Goal: Task Accomplishment & Management: Complete application form

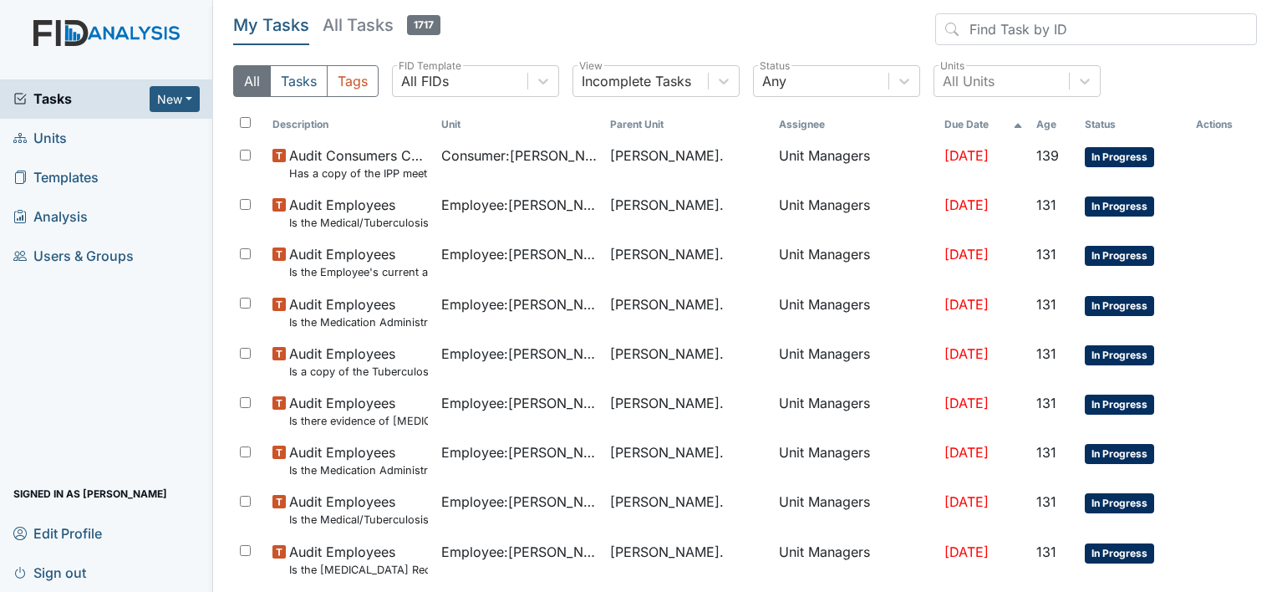
click at [58, 140] on span "Units" at bounding box center [39, 138] width 53 height 26
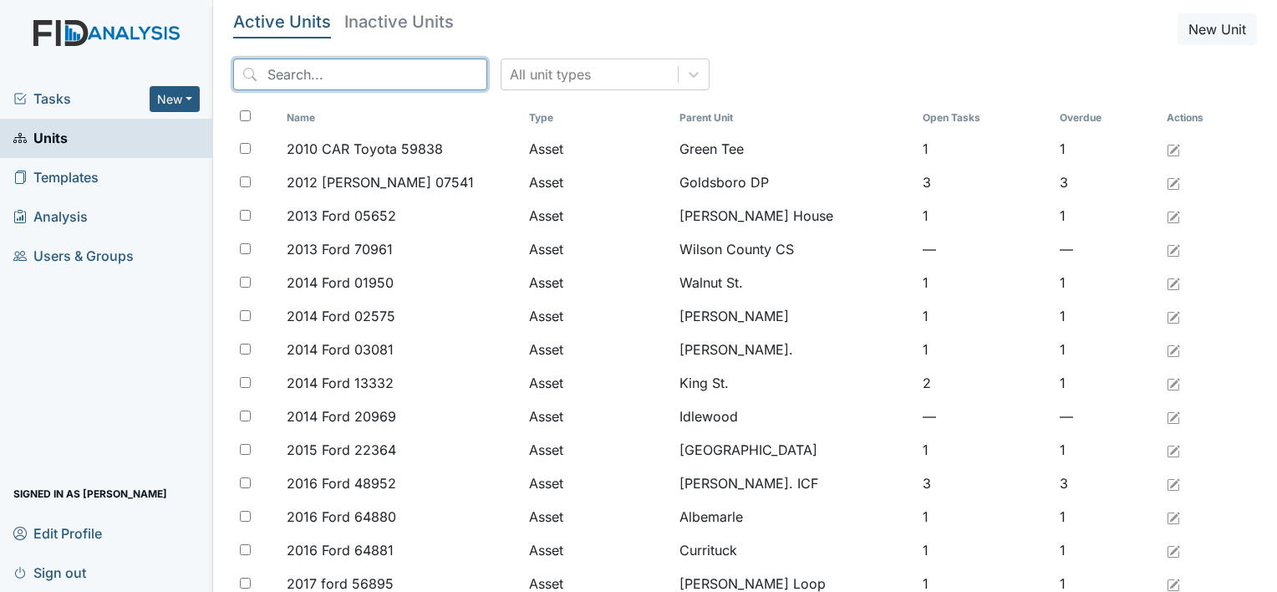
click at [364, 60] on input "search" at bounding box center [360, 74] width 254 height 32
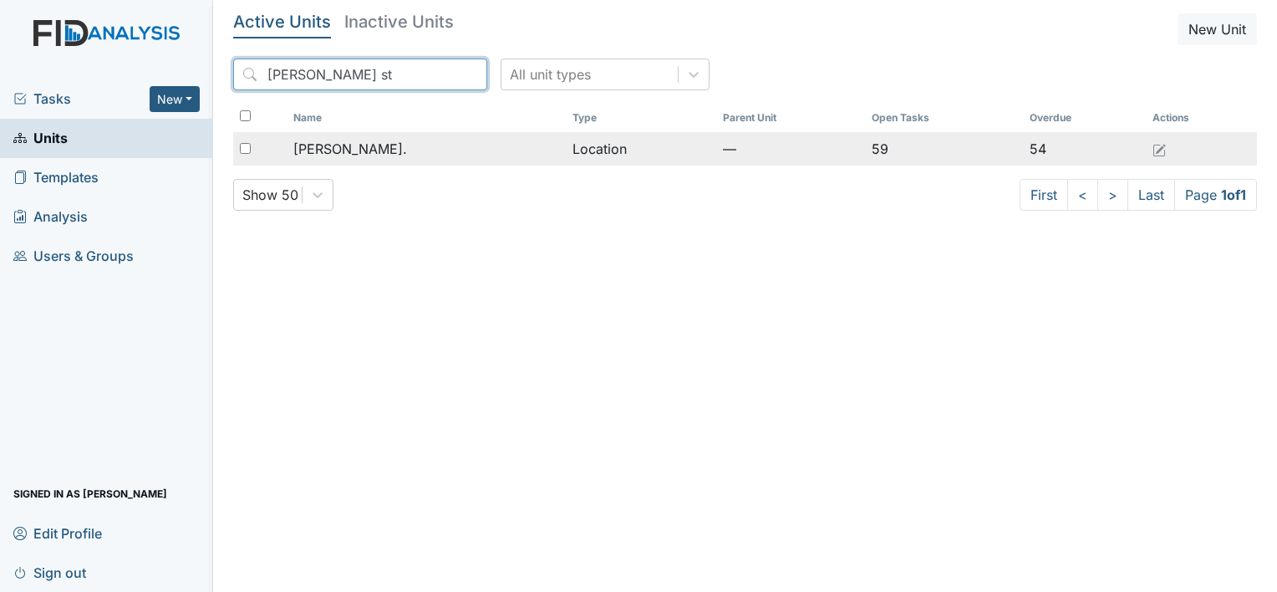
type input "William st"
click at [343, 151] on span "[PERSON_NAME]." at bounding box center [350, 149] width 114 height 20
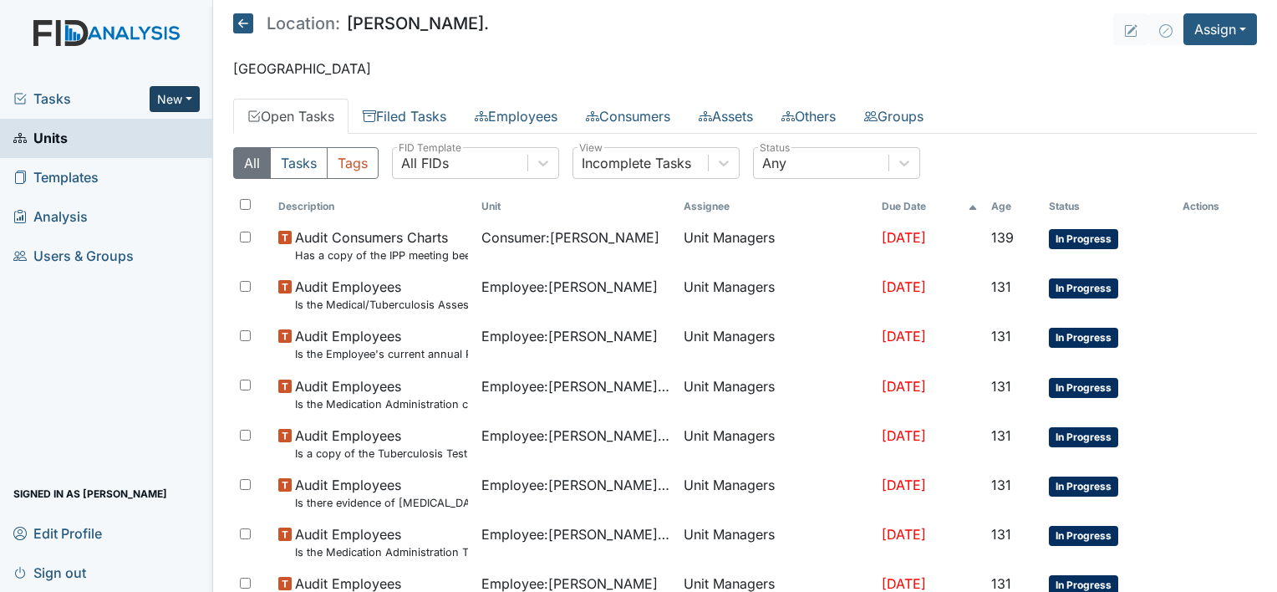
click at [196, 94] on button "New" at bounding box center [175, 99] width 50 height 26
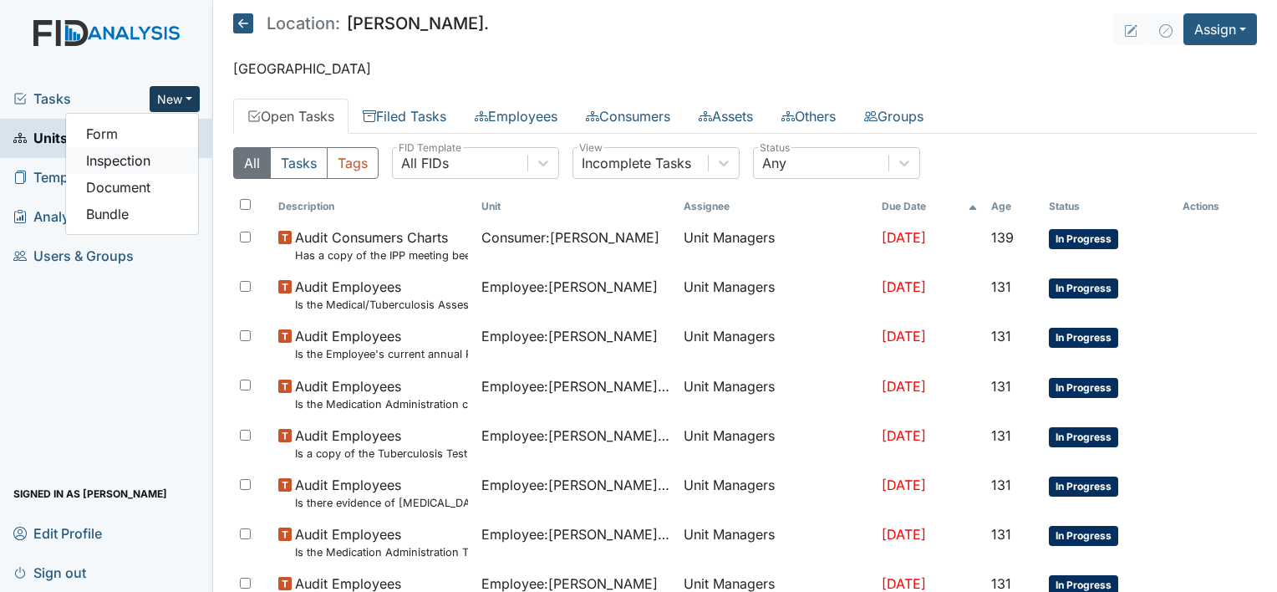
click at [168, 153] on link "Inspection" at bounding box center [132, 160] width 132 height 27
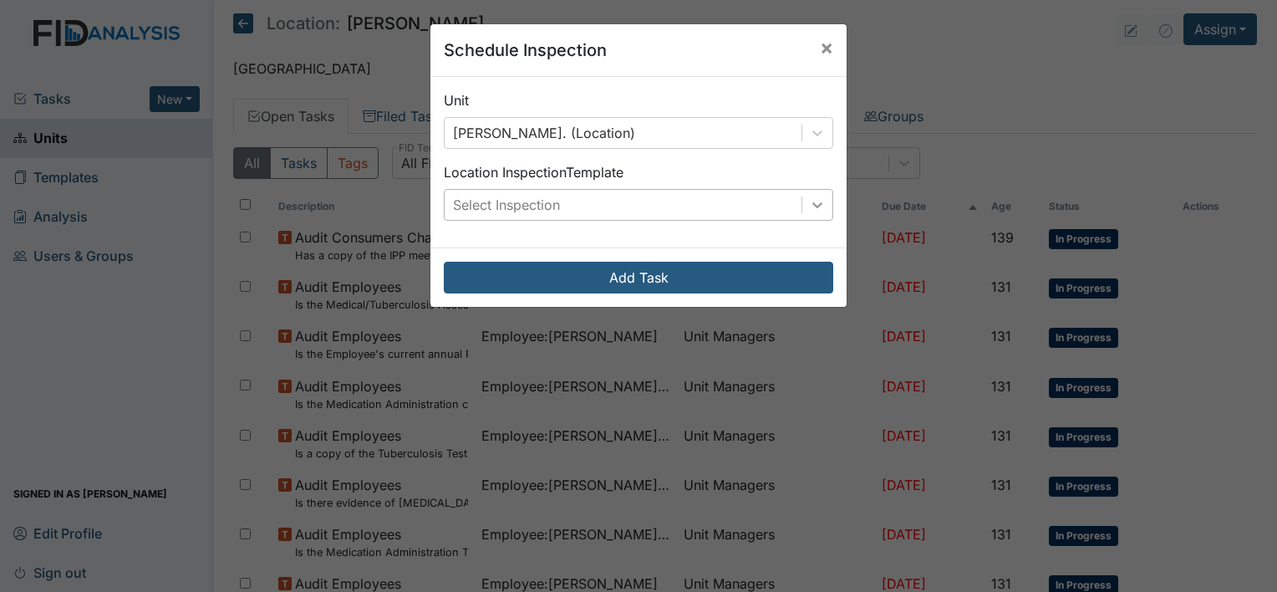
click at [810, 208] on icon at bounding box center [817, 204] width 17 height 17
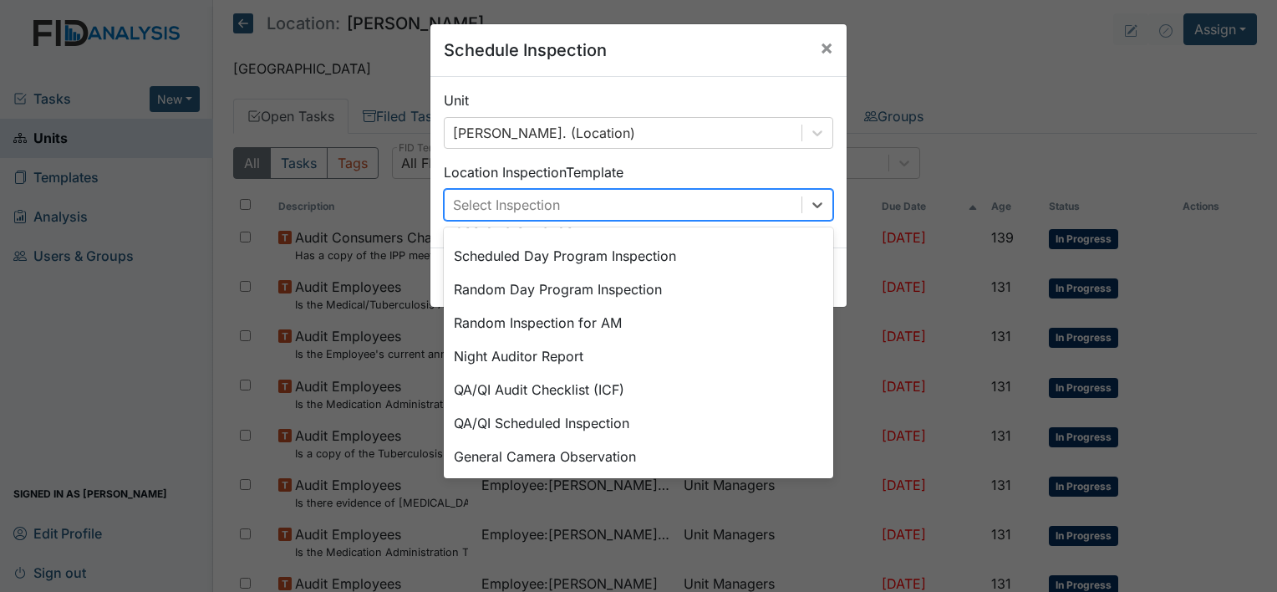
scroll to position [287, 0]
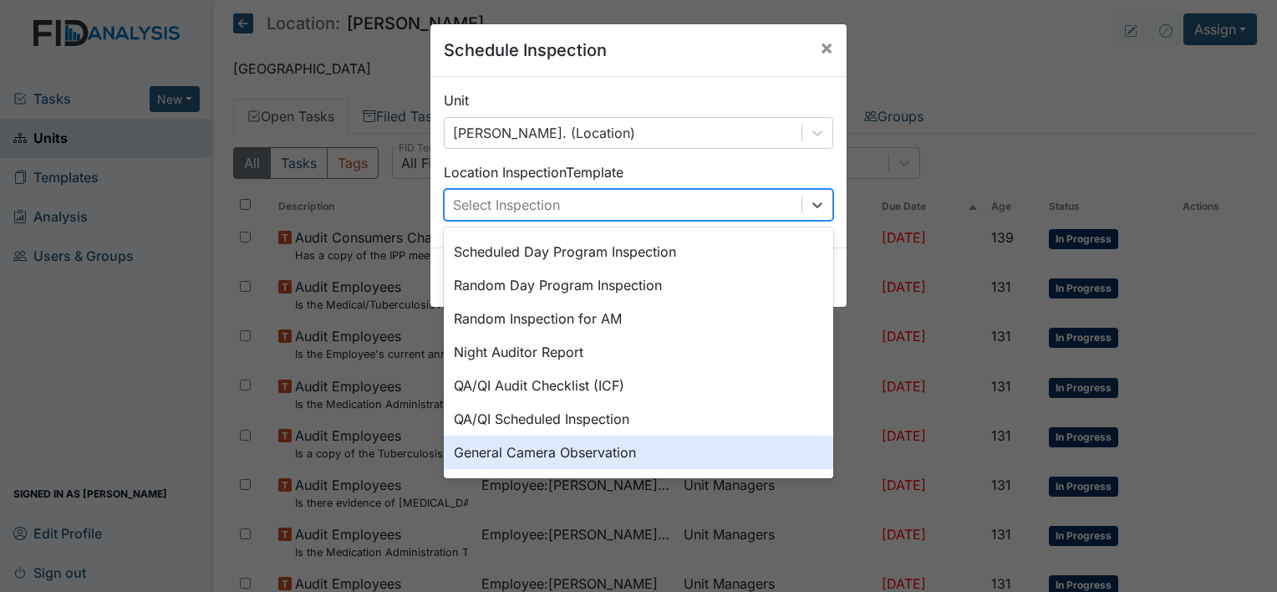
click at [632, 450] on div "General Camera Observation" at bounding box center [638, 451] width 389 height 33
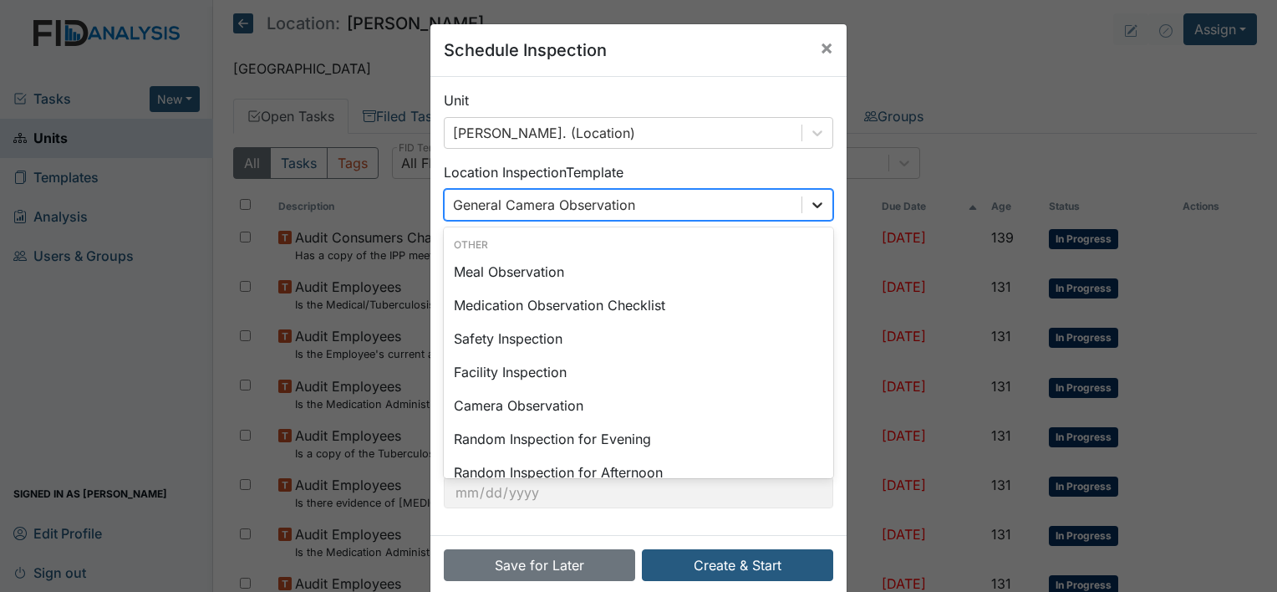
click at [810, 201] on icon at bounding box center [817, 204] width 17 height 17
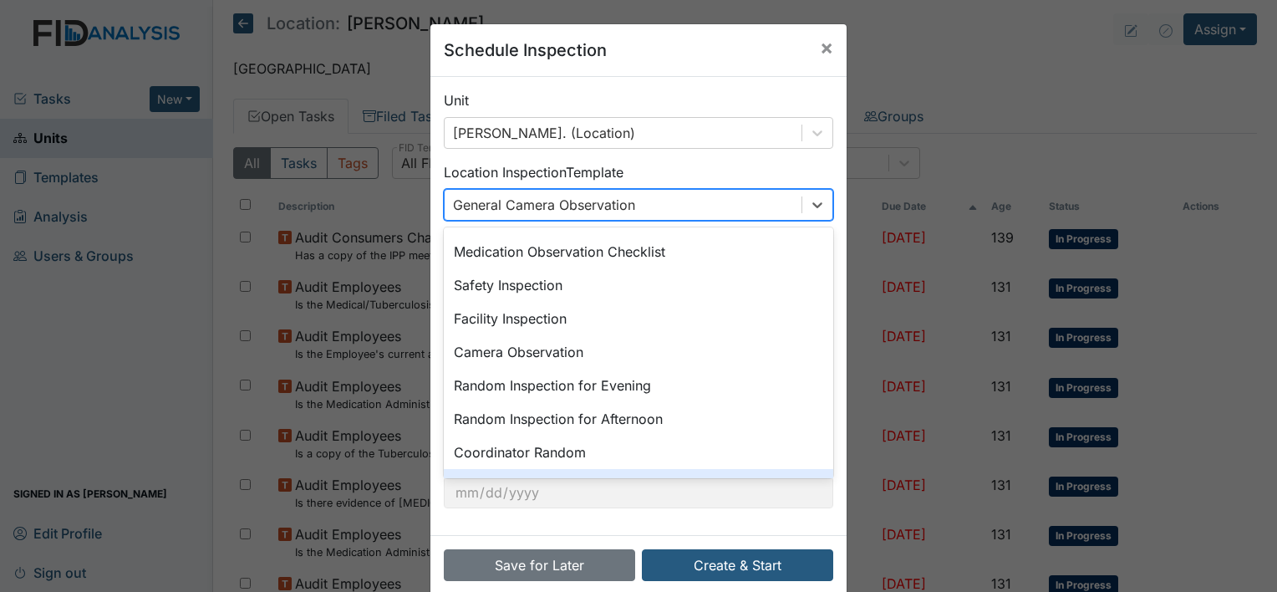
scroll to position [20, 0]
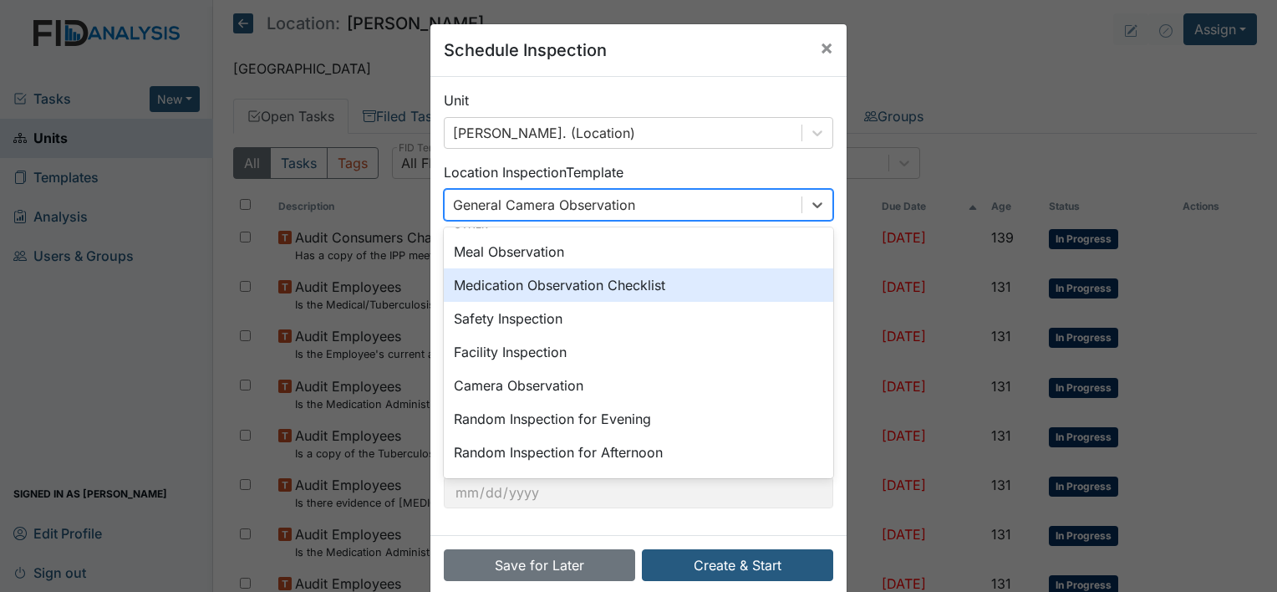
click at [670, 285] on div "Medication Observation Checklist" at bounding box center [638, 284] width 389 height 33
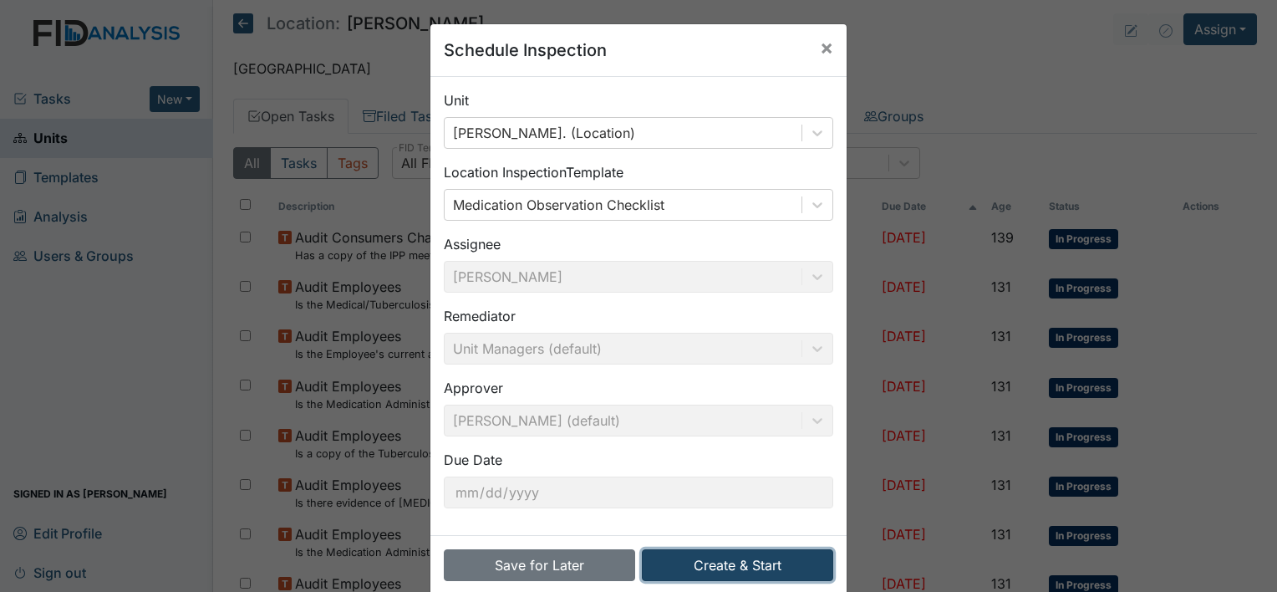
click at [761, 563] on button "Create & Start" at bounding box center [737, 565] width 191 height 32
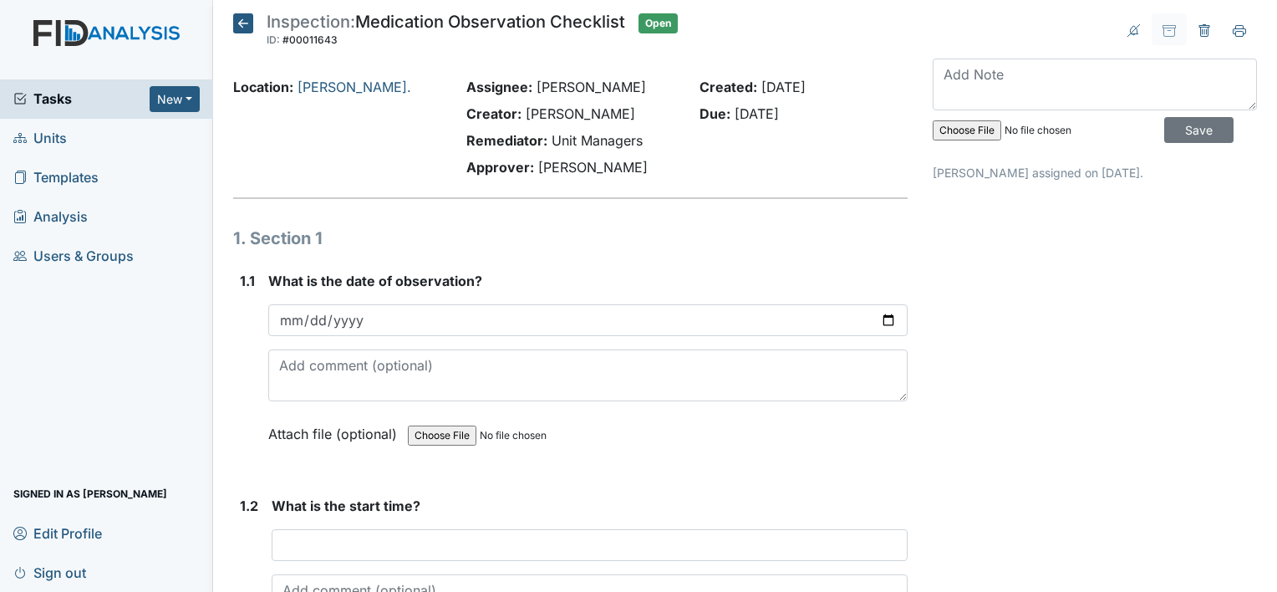
drag, startPoint x: 0, startPoint y: 0, endPoint x: 441, endPoint y: 333, distance: 553.0
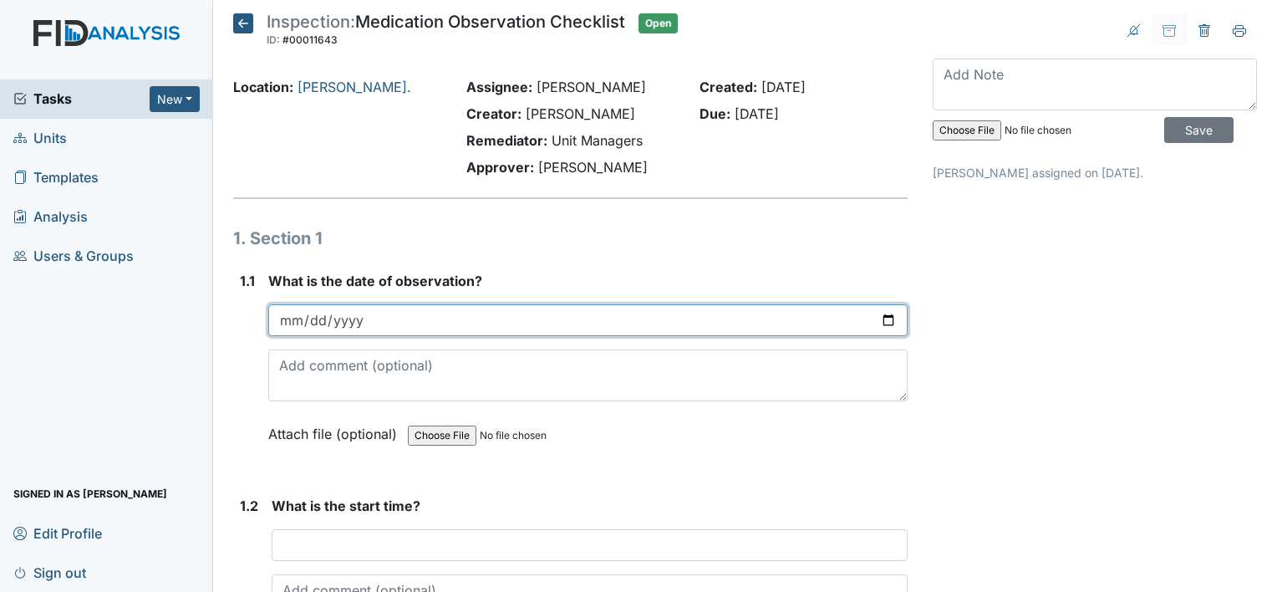
drag, startPoint x: 441, startPoint y: 333, endPoint x: 296, endPoint y: 317, distance: 146.3
click at [296, 317] on input "date" at bounding box center [587, 320] width 639 height 32
type input "[DATE]"
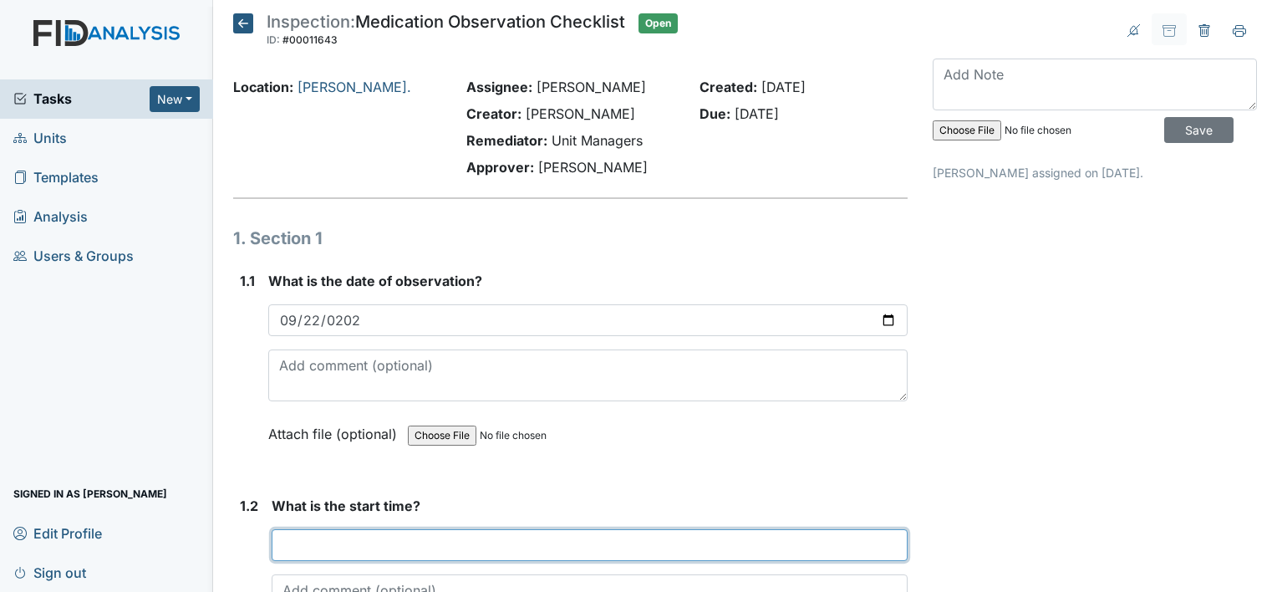
click at [356, 541] on input "text" at bounding box center [590, 545] width 636 height 32
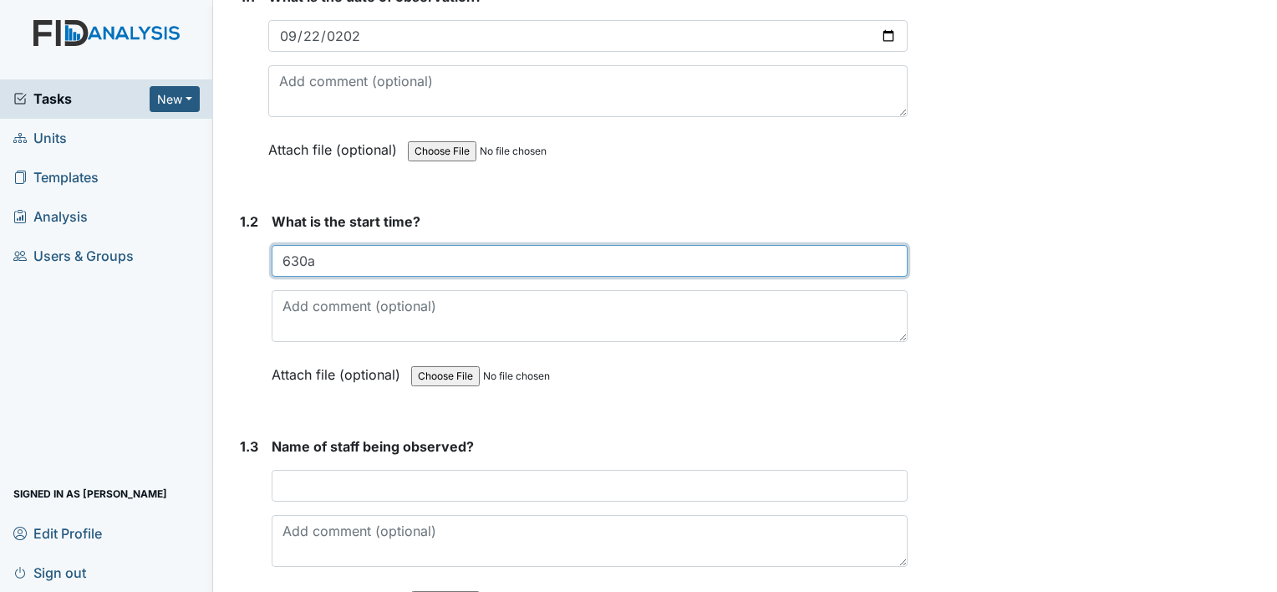
scroll to position [317, 0]
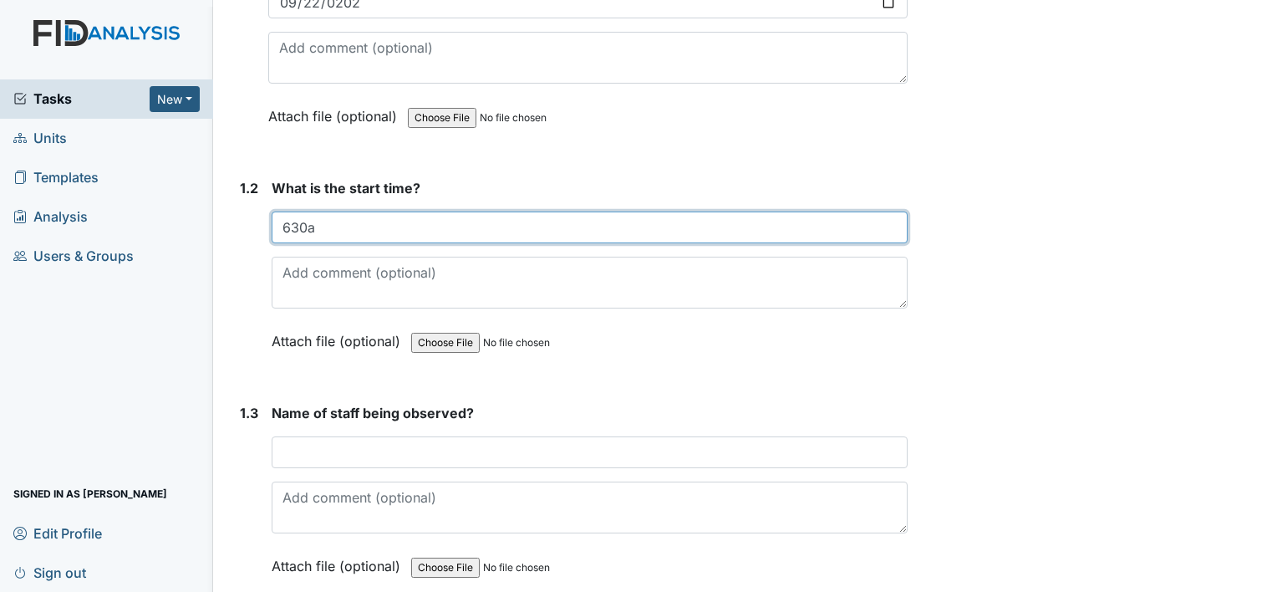
type input "630a"
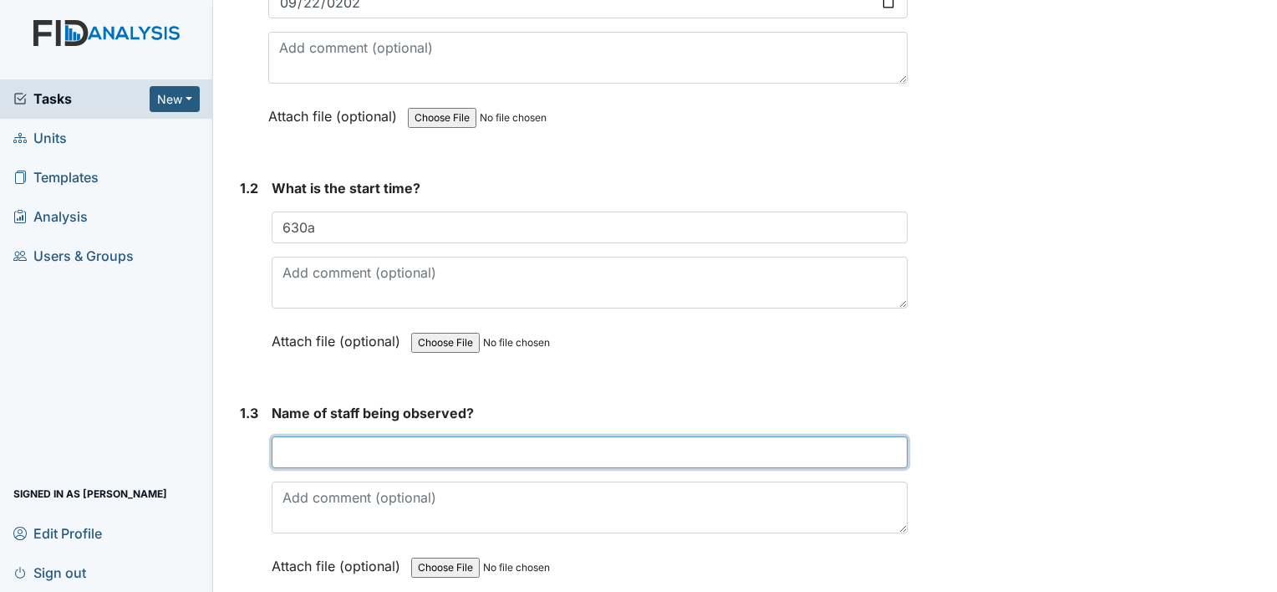
click at [390, 455] on input "text" at bounding box center [590, 452] width 636 height 32
type input "Carmecia"
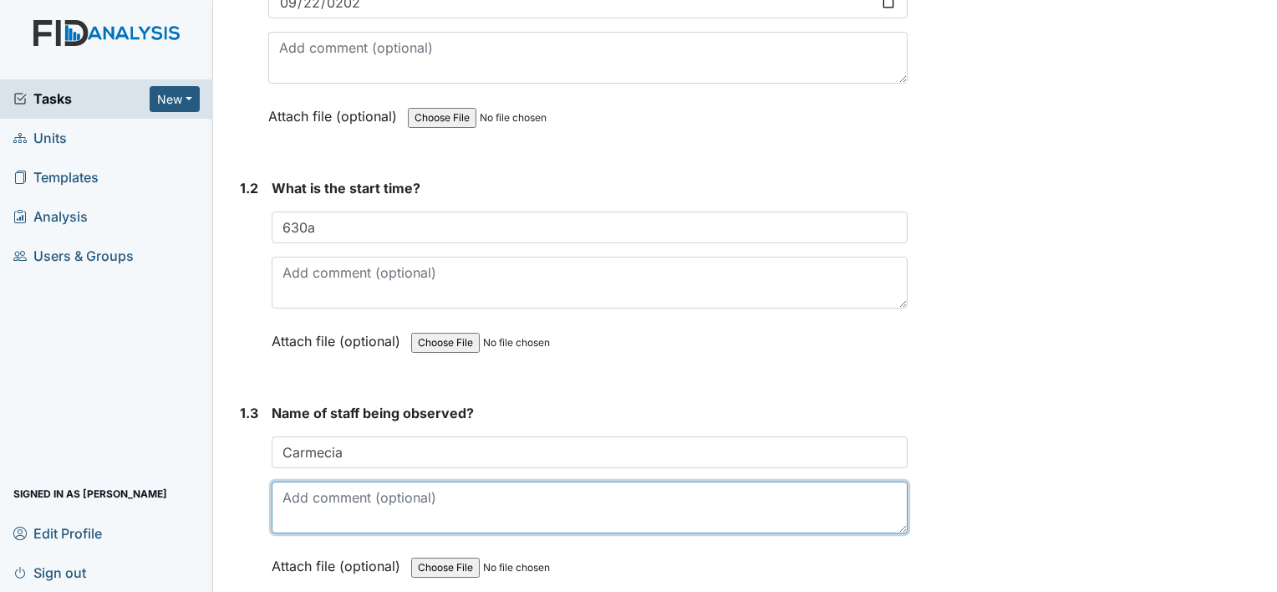
click at [668, 484] on textarea at bounding box center [590, 507] width 636 height 52
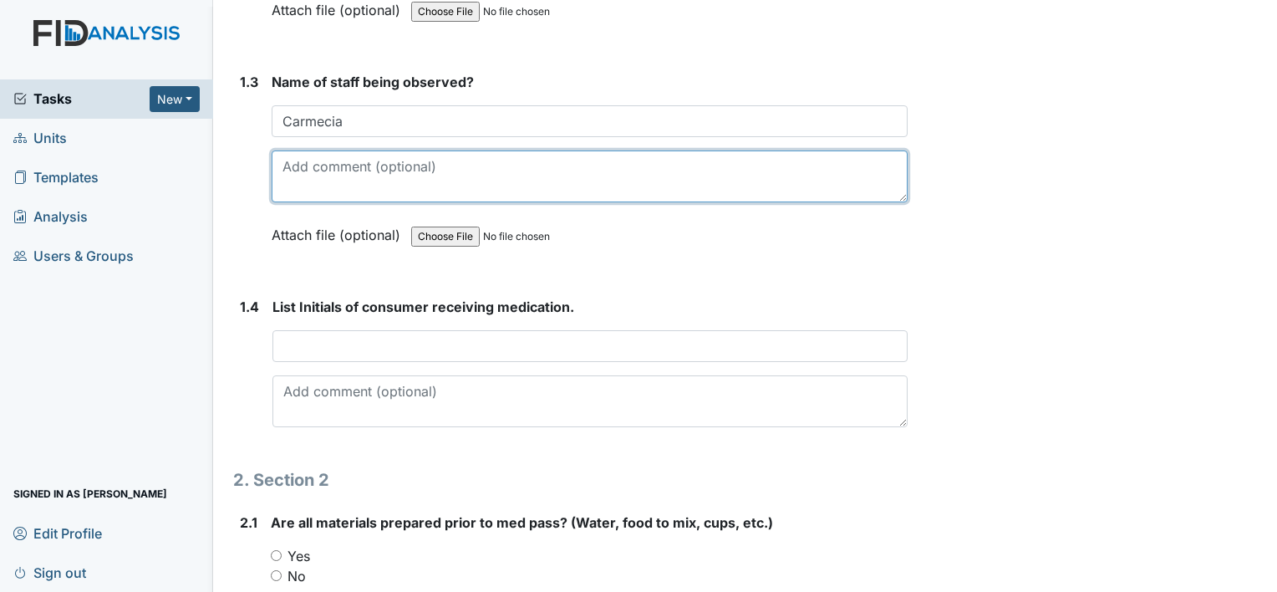
scroll to position [648, 0]
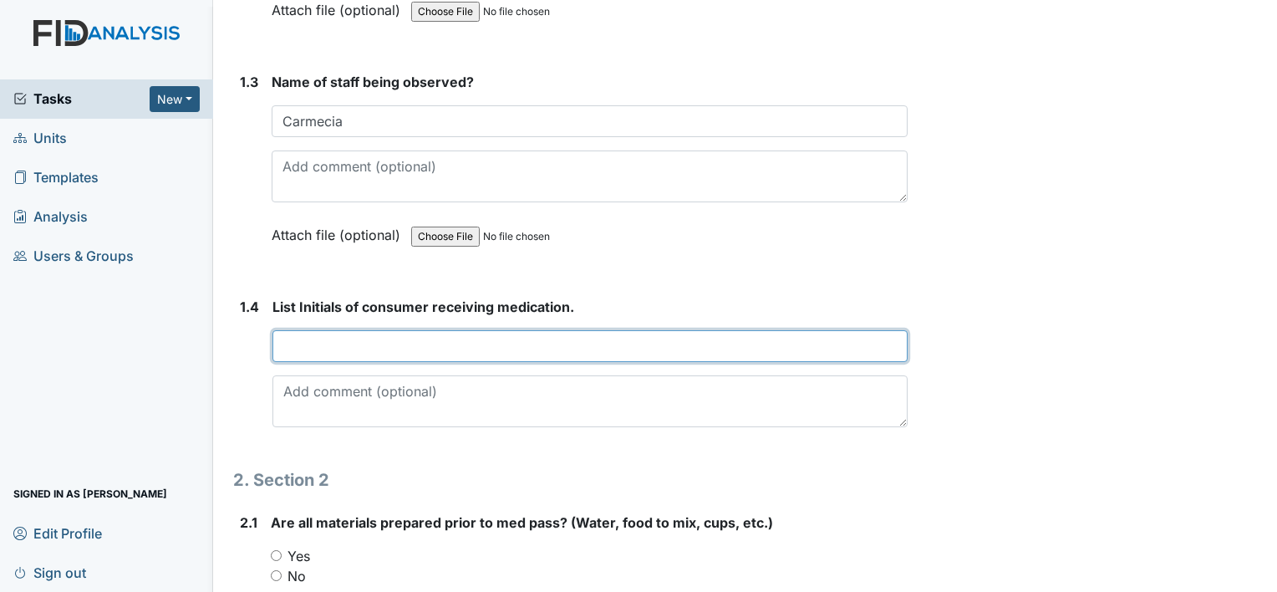
click at [472, 349] on input "text" at bounding box center [589, 346] width 635 height 32
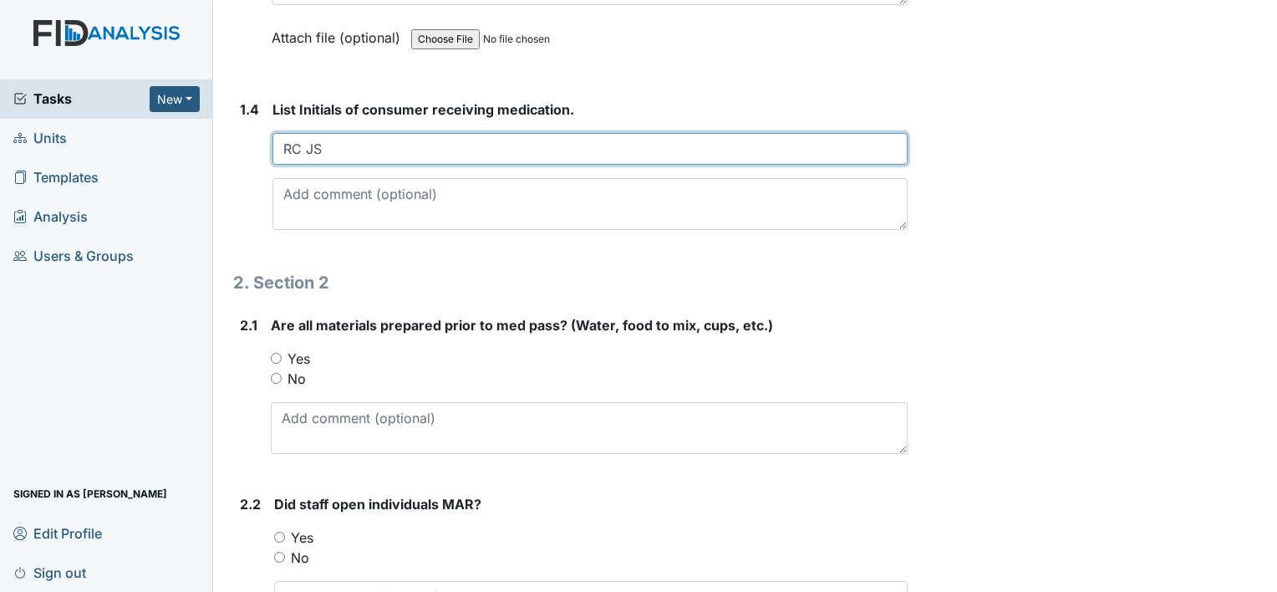
scroll to position [851, 0]
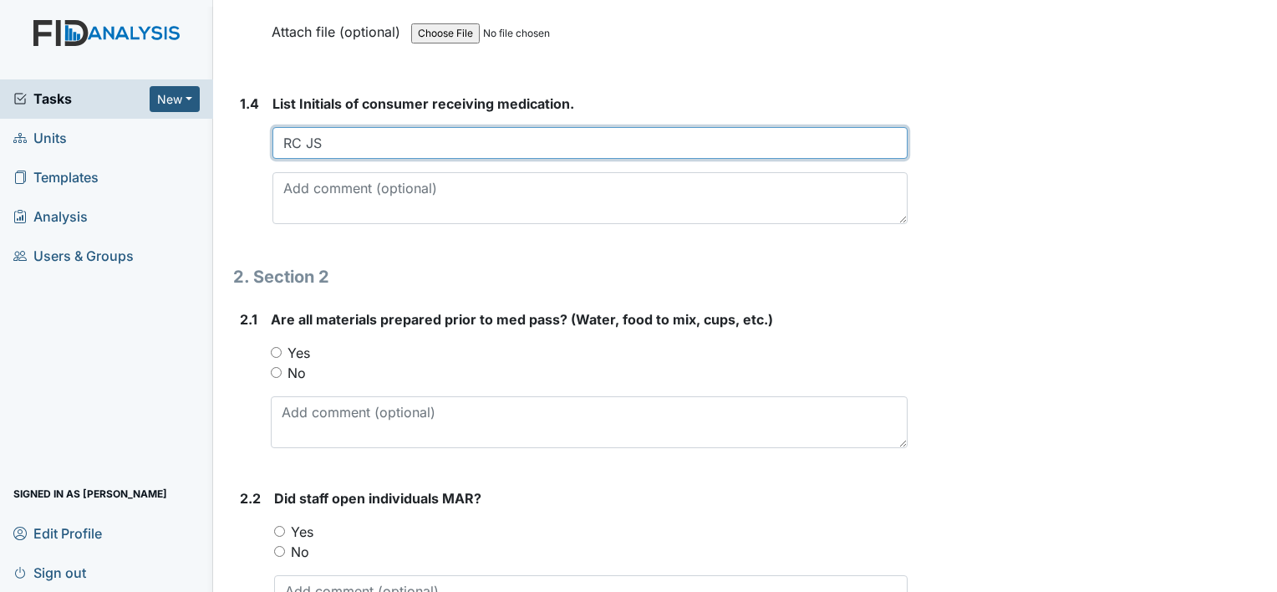
type input "RC JS"
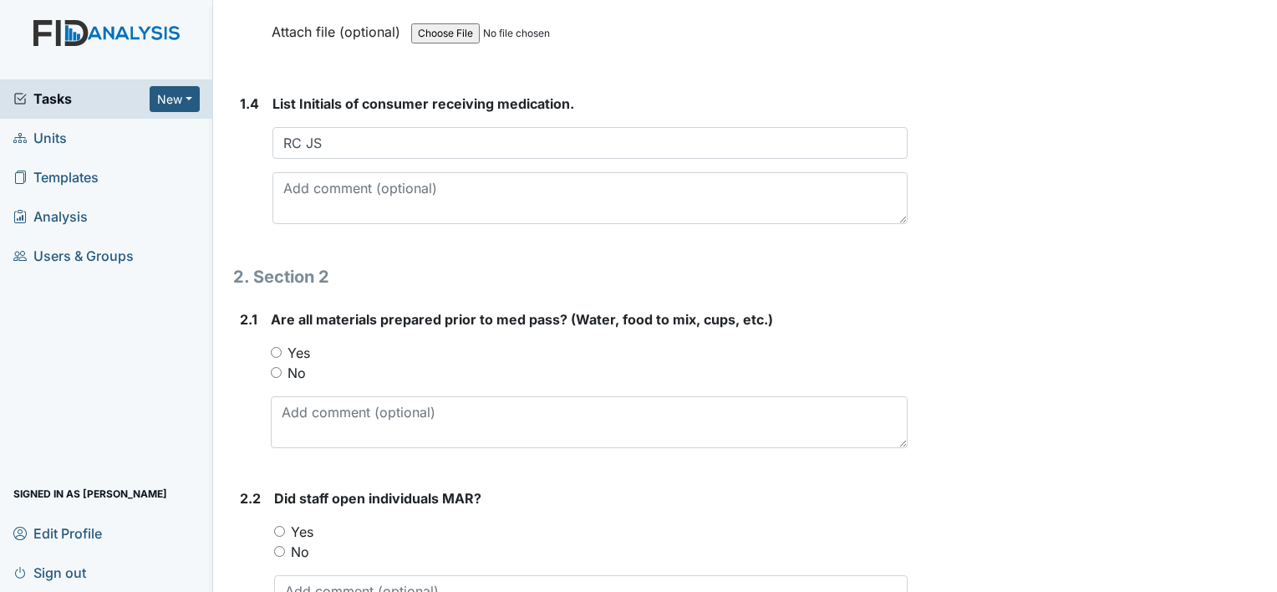
click at [277, 347] on input "Yes" at bounding box center [276, 352] width 11 height 11
radio input "true"
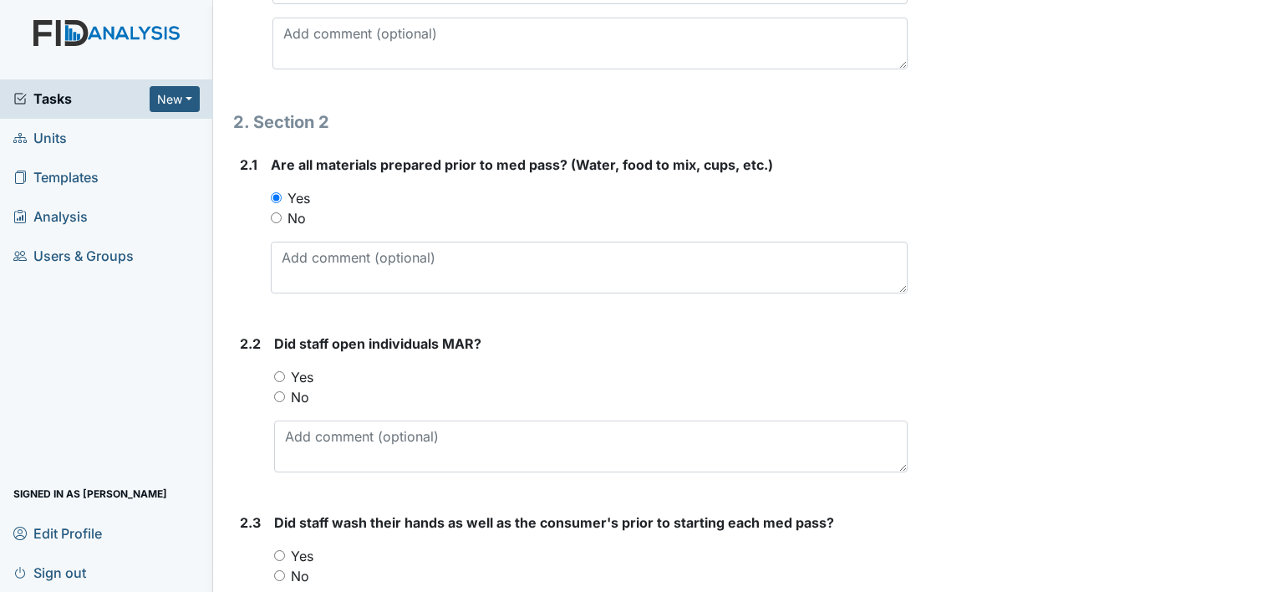
click at [274, 371] on input "Yes" at bounding box center [279, 376] width 11 height 11
radio input "true"
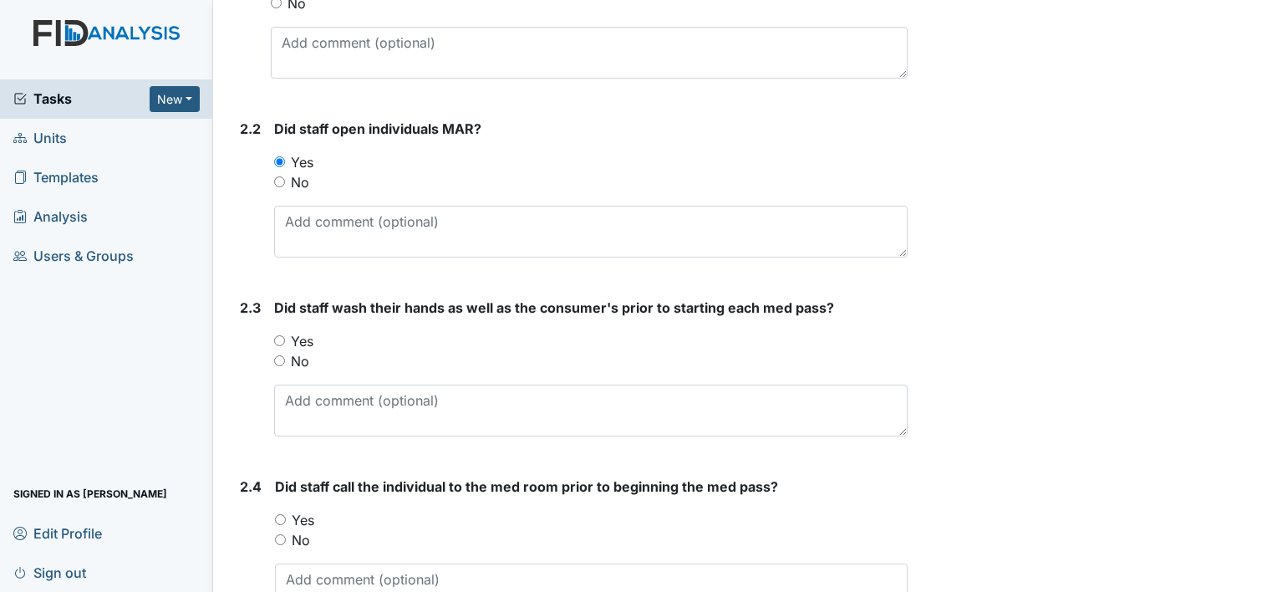
scroll to position [1227, 0]
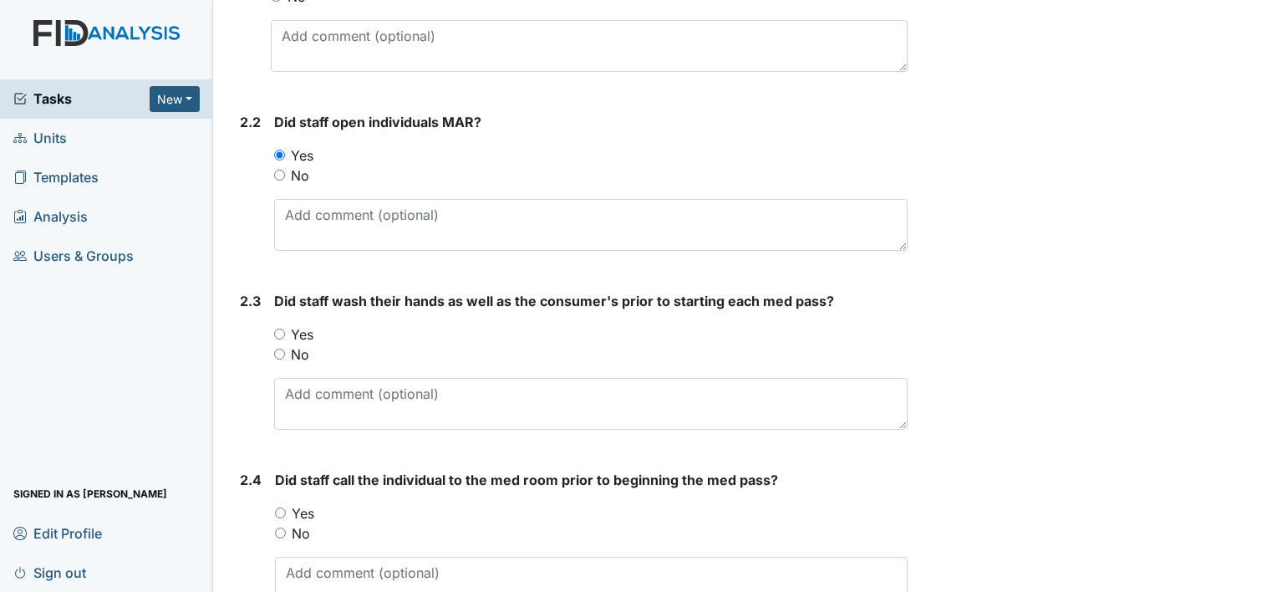
click at [281, 333] on input "Yes" at bounding box center [279, 333] width 11 height 11
radio input "true"
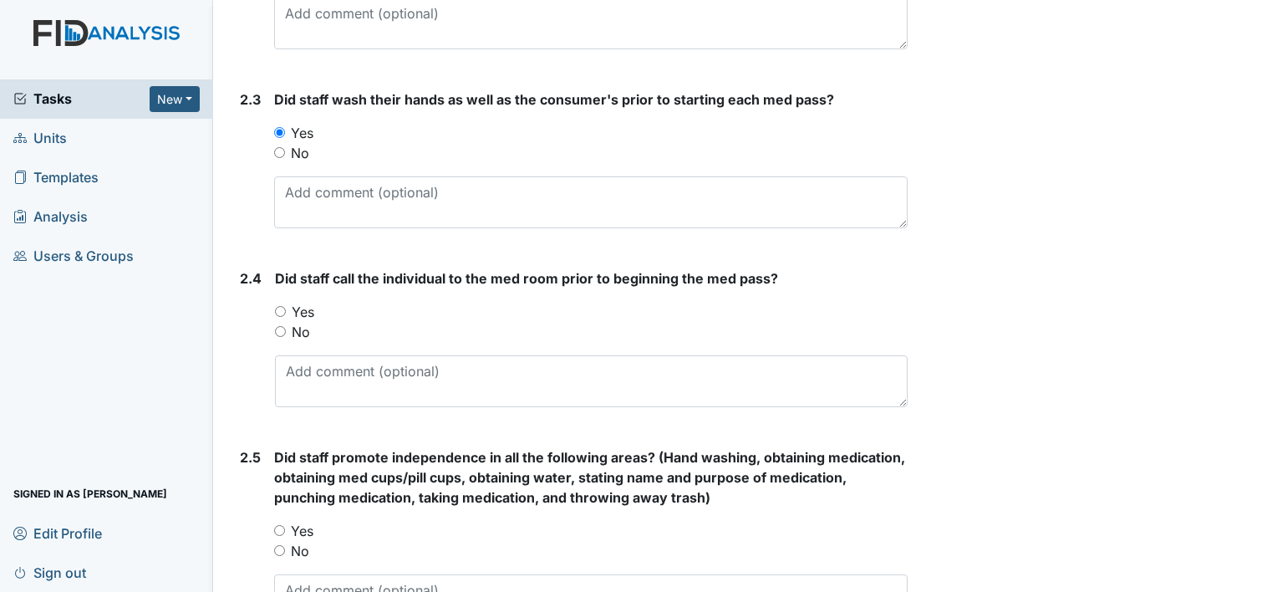
scroll to position [1430, 0]
click at [282, 305] on input "Yes" at bounding box center [280, 310] width 11 height 11
radio input "true"
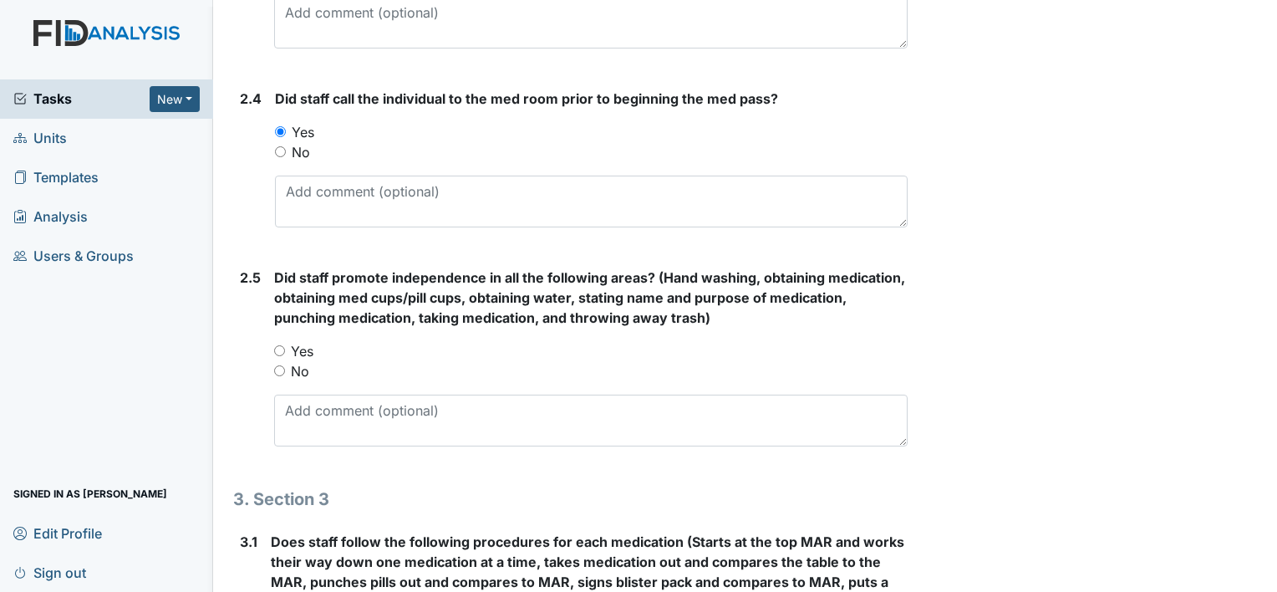
scroll to position [1613, 0]
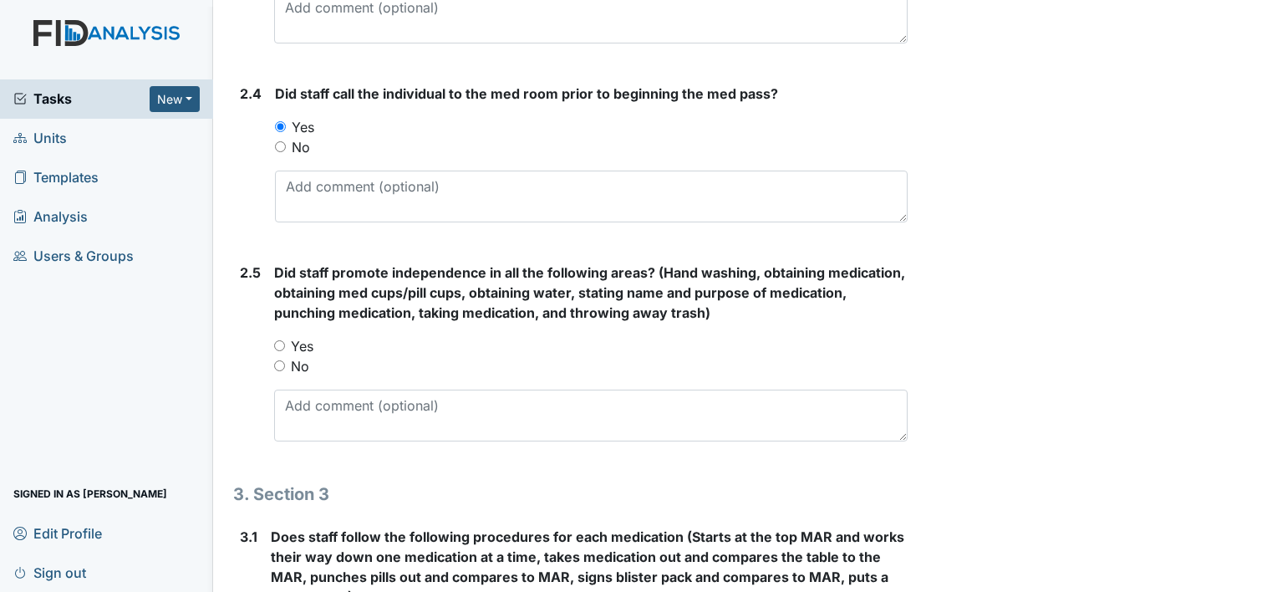
click at [284, 341] on input "Yes" at bounding box center [279, 345] width 11 height 11
radio input "true"
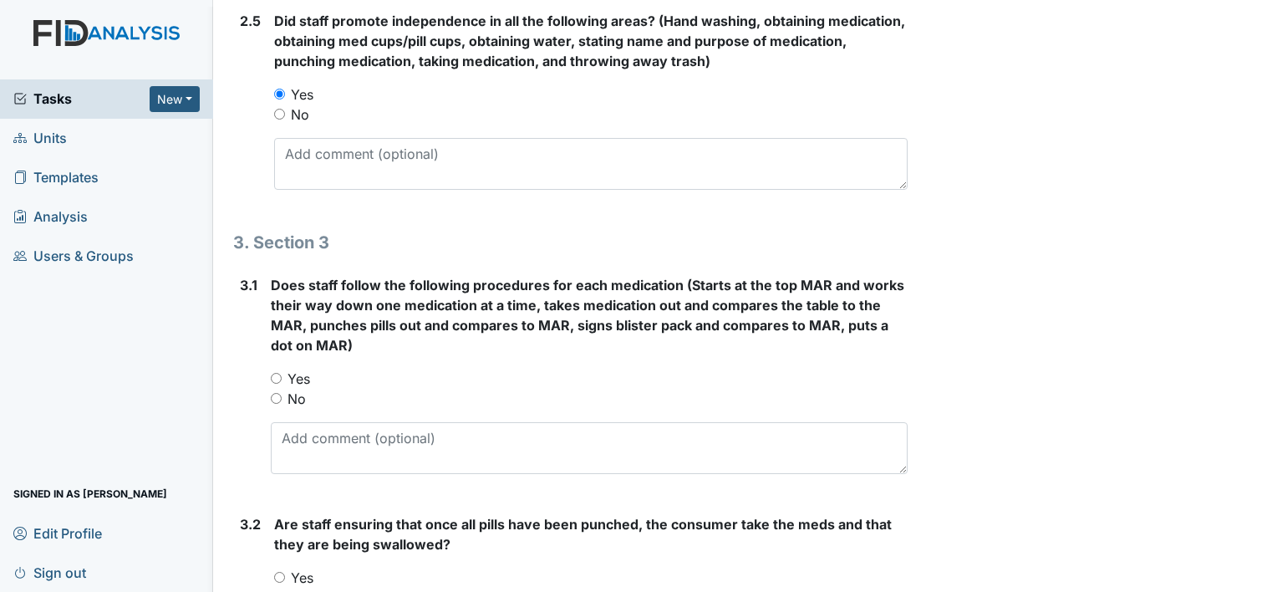
scroll to position [1871, 0]
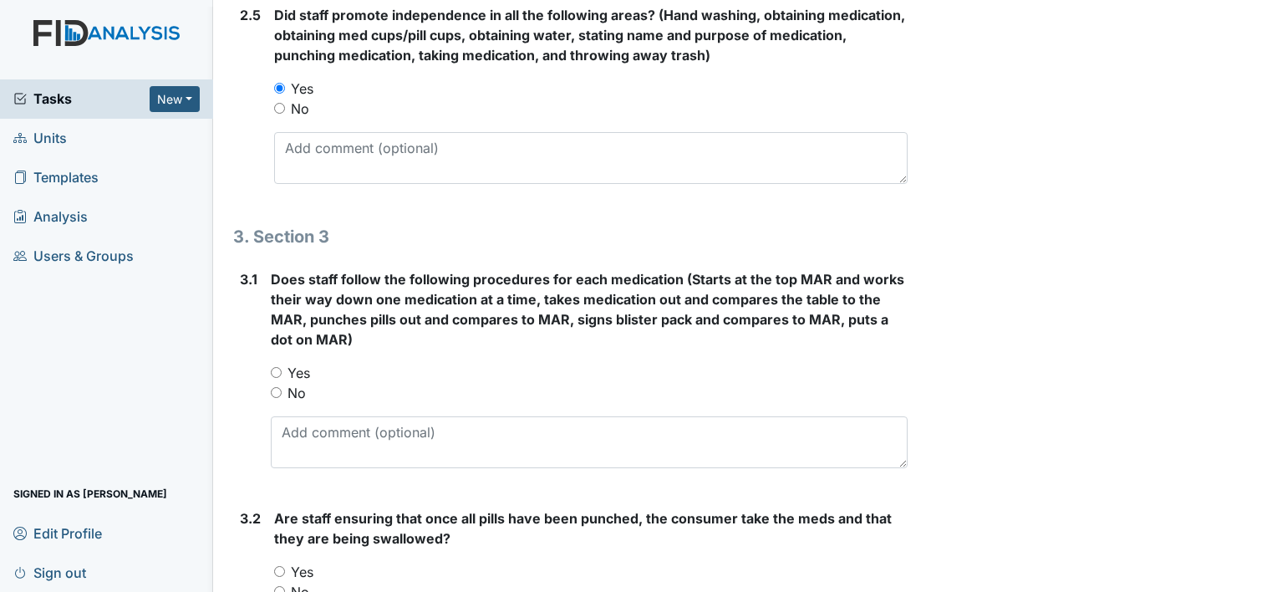
click at [277, 367] on input "Yes" at bounding box center [276, 372] width 11 height 11
radio input "true"
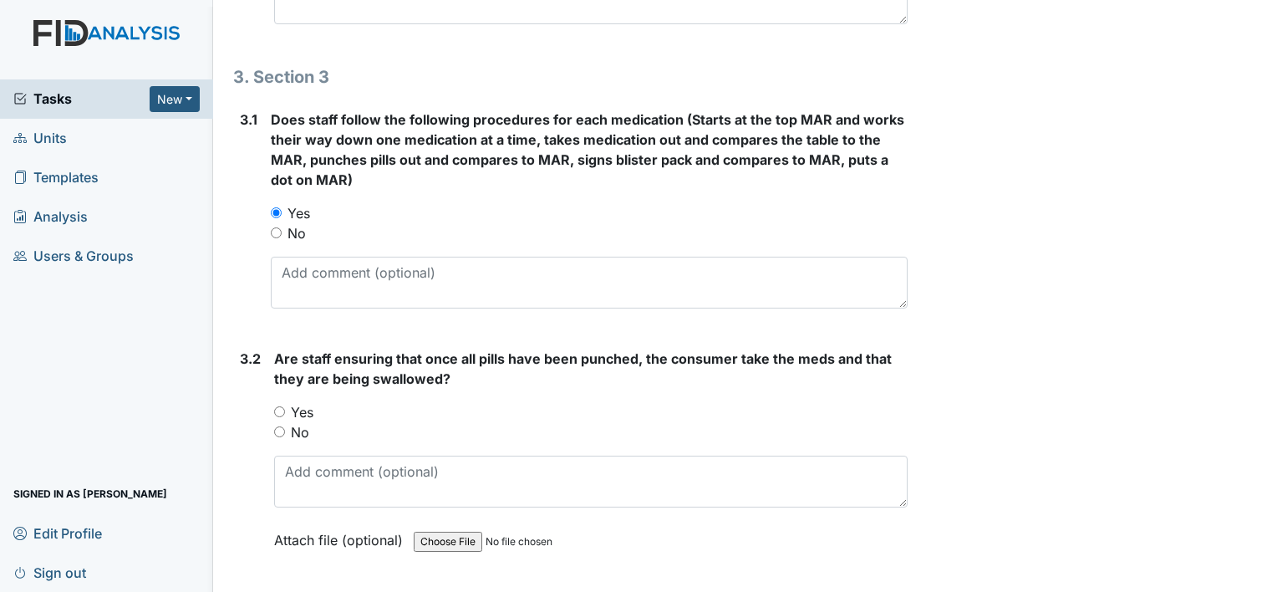
scroll to position [2035, 0]
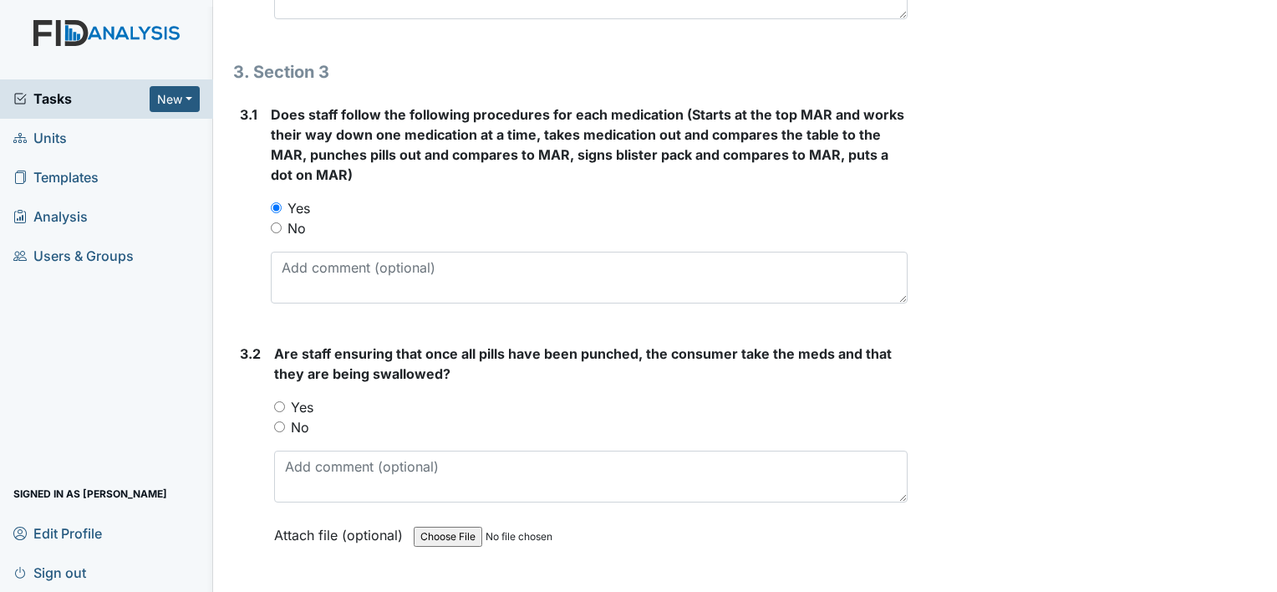
click at [279, 401] on input "Yes" at bounding box center [279, 406] width 11 height 11
radio input "true"
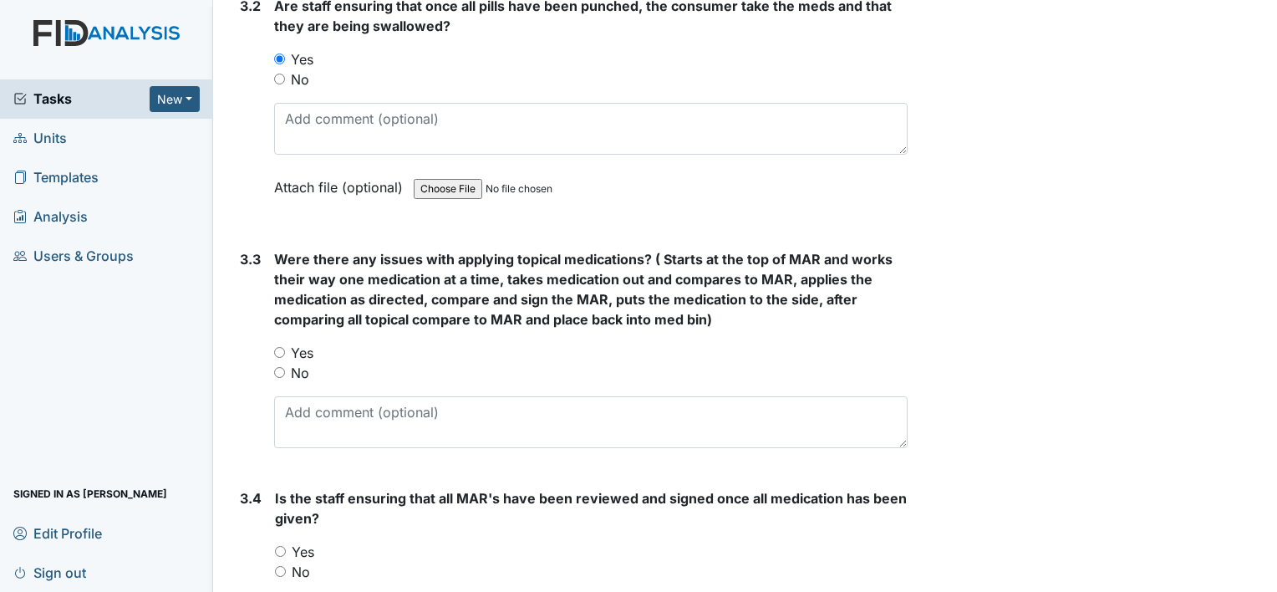
scroll to position [2390, 0]
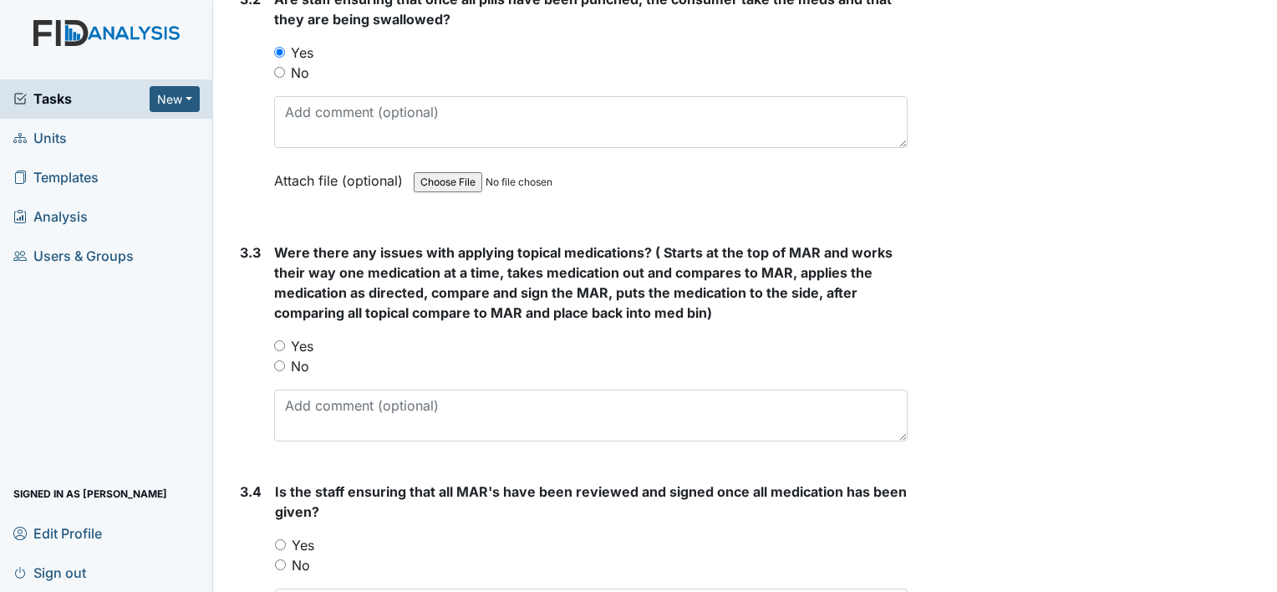
click at [284, 360] on input "No" at bounding box center [279, 365] width 11 height 11
radio input "true"
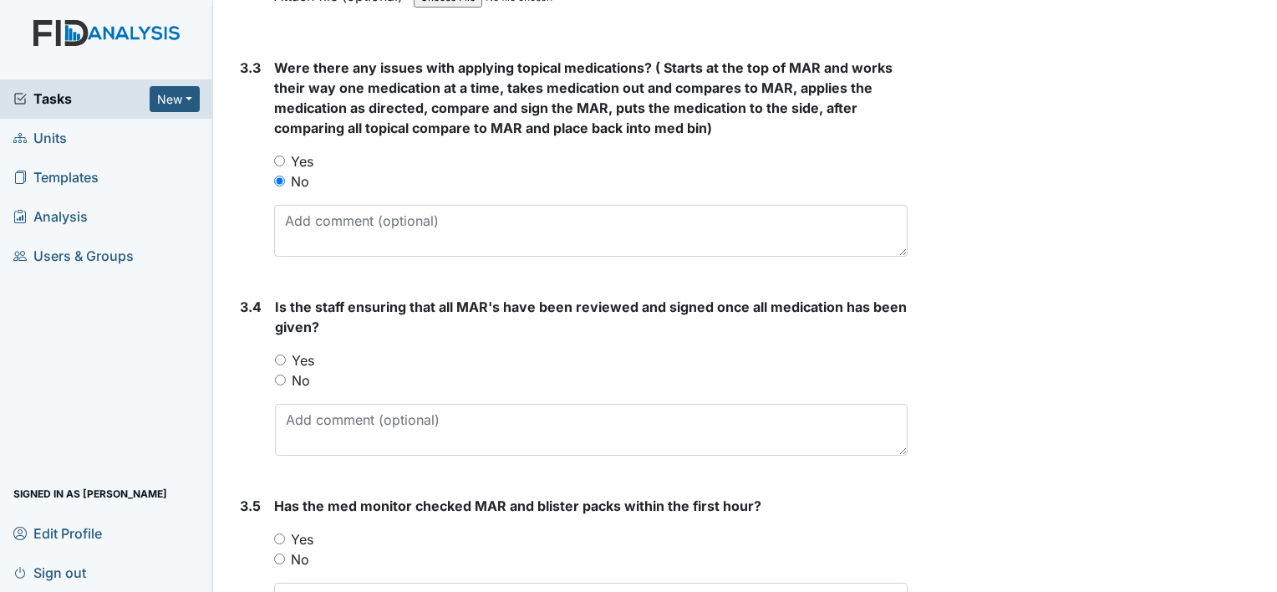
scroll to position [2600, 0]
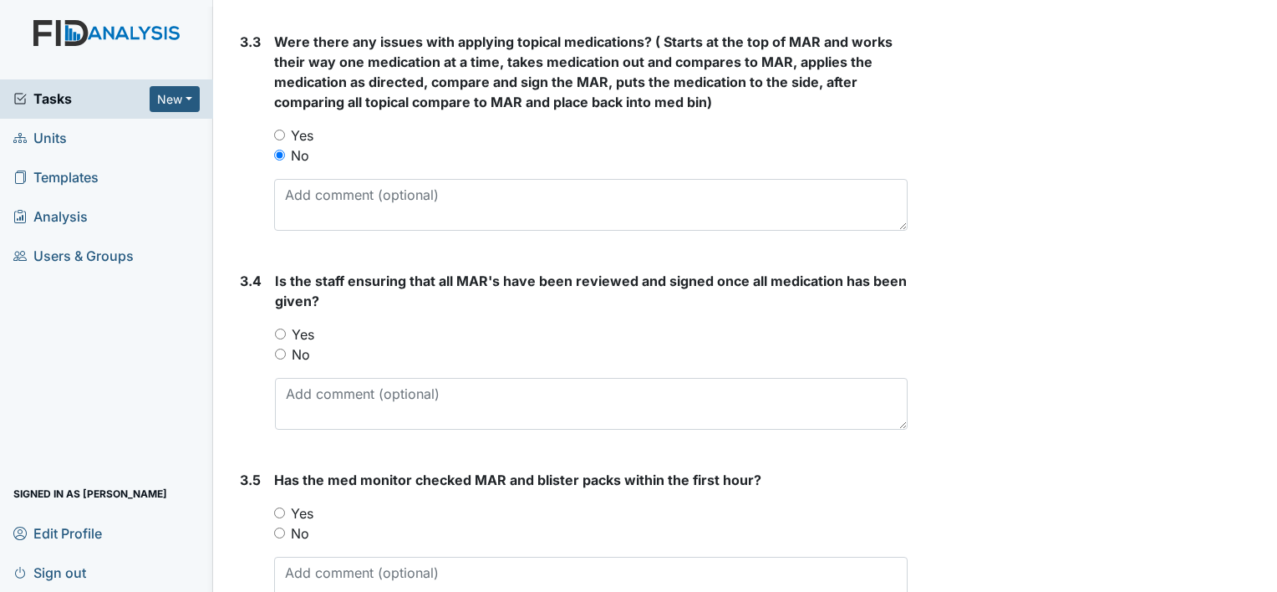
click at [284, 351] on input "No" at bounding box center [280, 353] width 11 height 11
radio input "true"
click at [275, 328] on input "Yes" at bounding box center [280, 333] width 11 height 11
radio input "true"
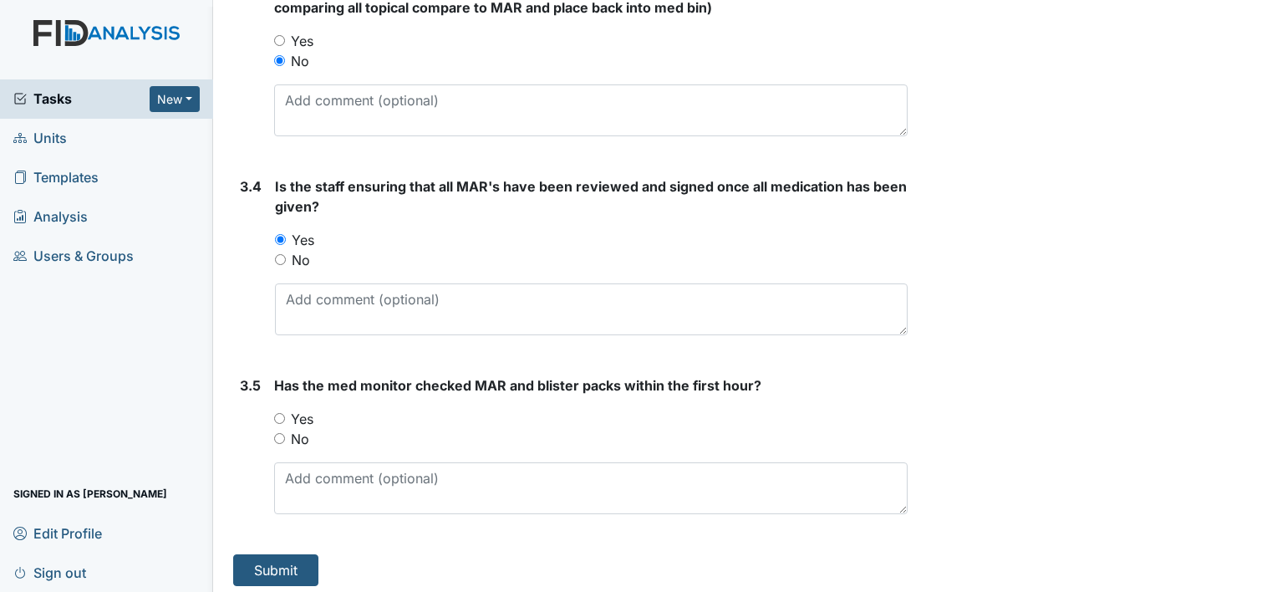
click at [281, 413] on input "Yes" at bounding box center [279, 418] width 11 height 11
radio input "true"
click at [282, 566] on button "Submit" at bounding box center [275, 570] width 85 height 32
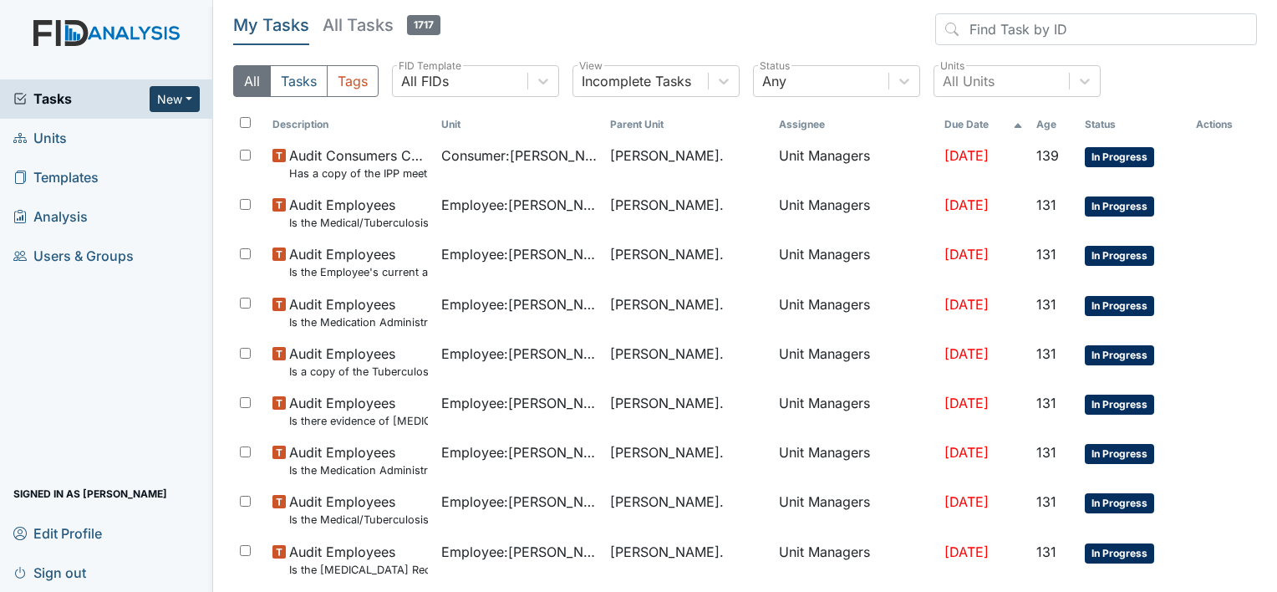
click at [187, 103] on button "New" at bounding box center [175, 99] width 50 height 26
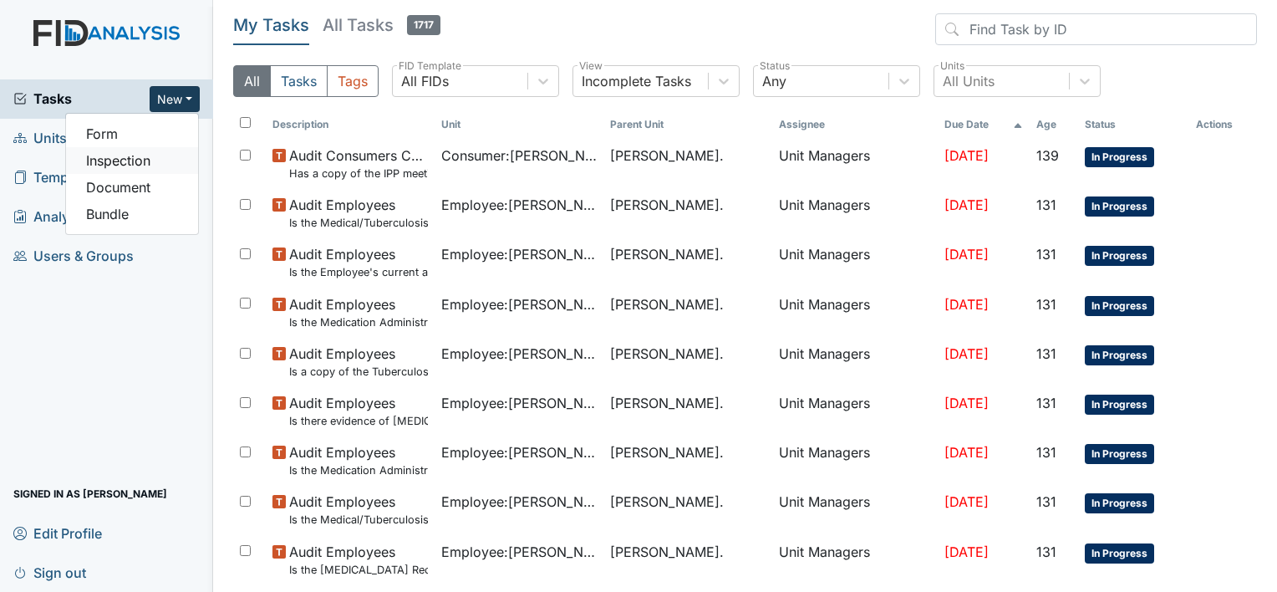
click at [170, 154] on link "Inspection" at bounding box center [132, 160] width 132 height 27
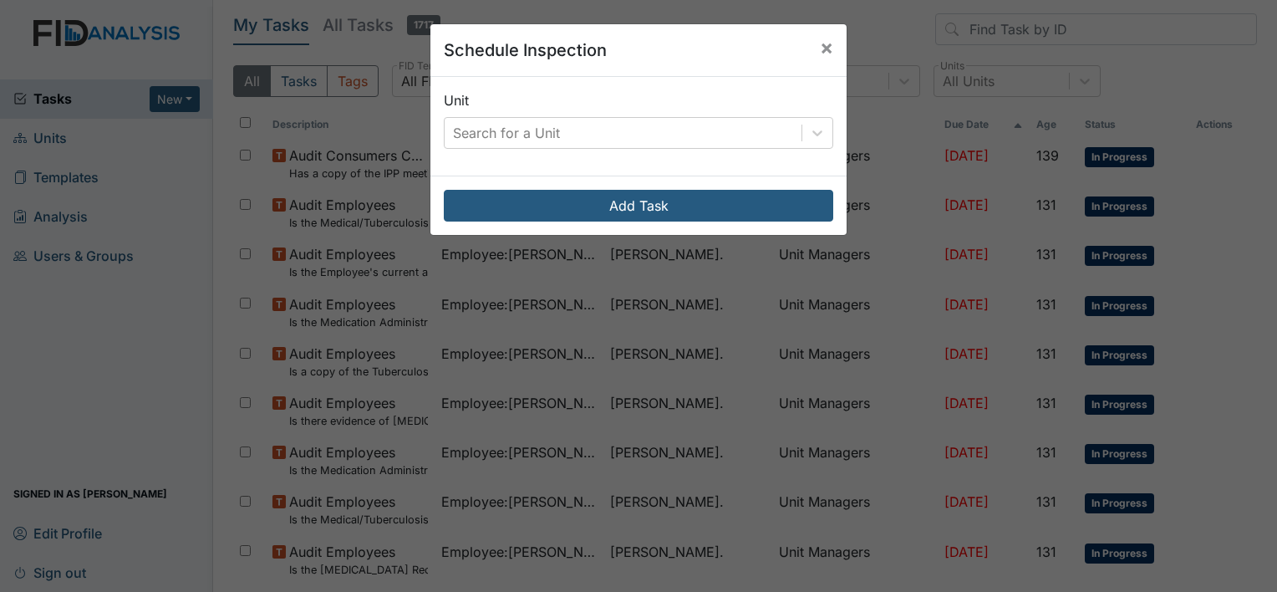
click at [133, 155] on div "Schedule Inspection × Unit Search for a Unit Add Task" at bounding box center [638, 296] width 1277 height 592
click at [820, 43] on span "×" at bounding box center [826, 47] width 13 height 24
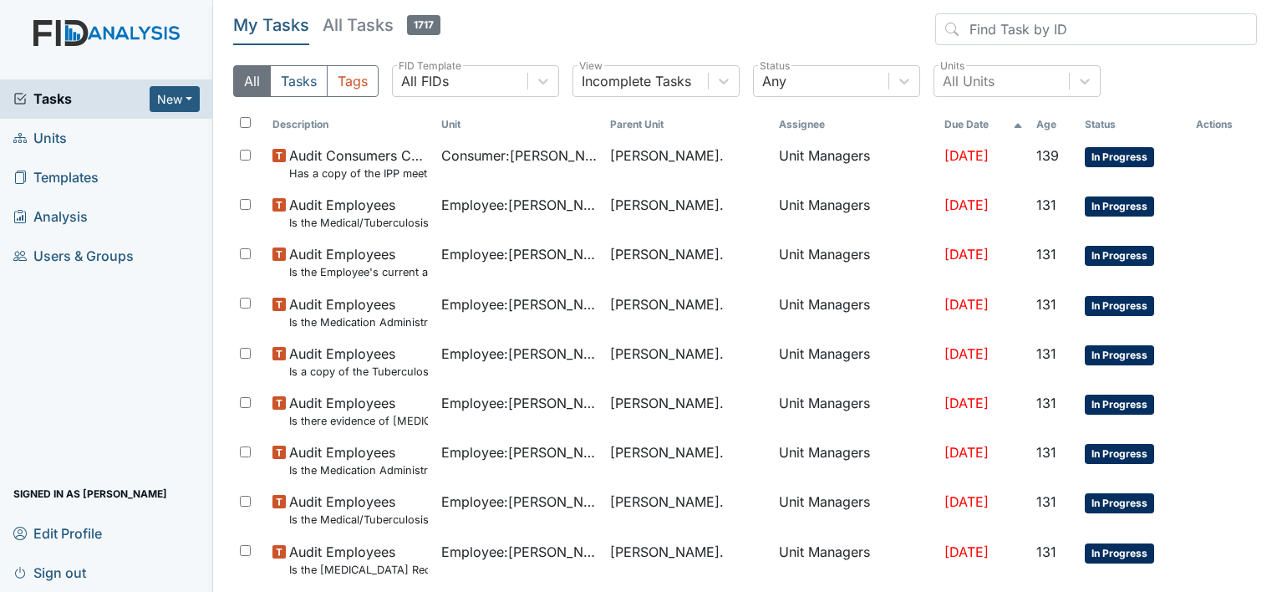
click at [51, 136] on span "Units" at bounding box center [39, 138] width 53 height 26
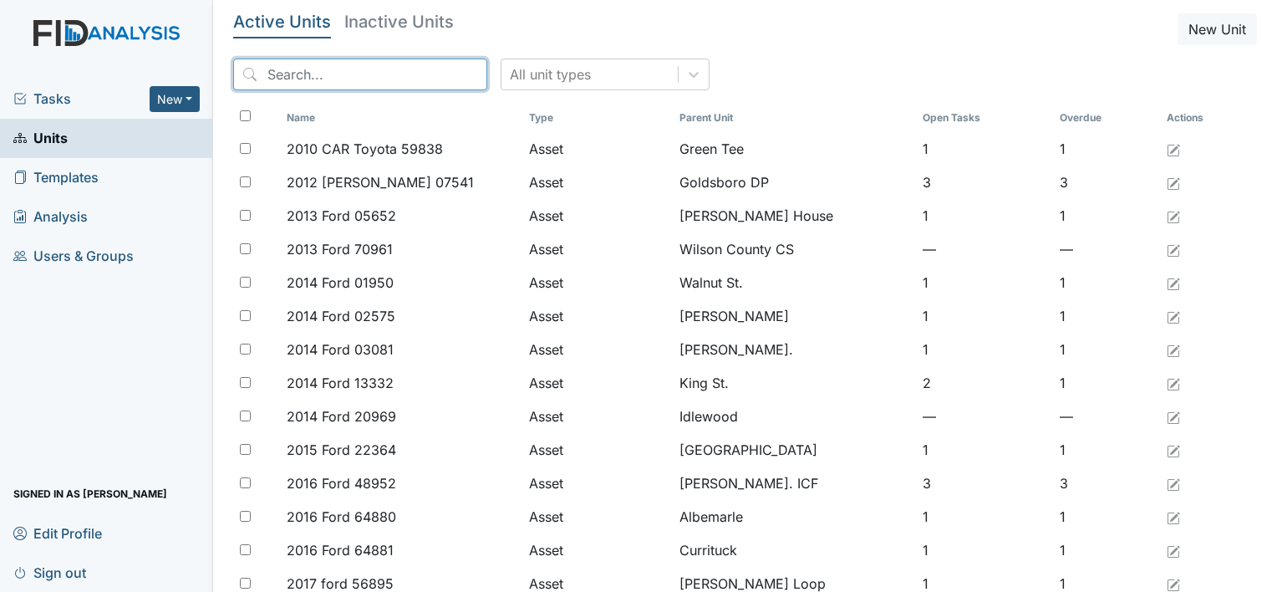
click at [262, 76] on input "search" at bounding box center [360, 74] width 254 height 32
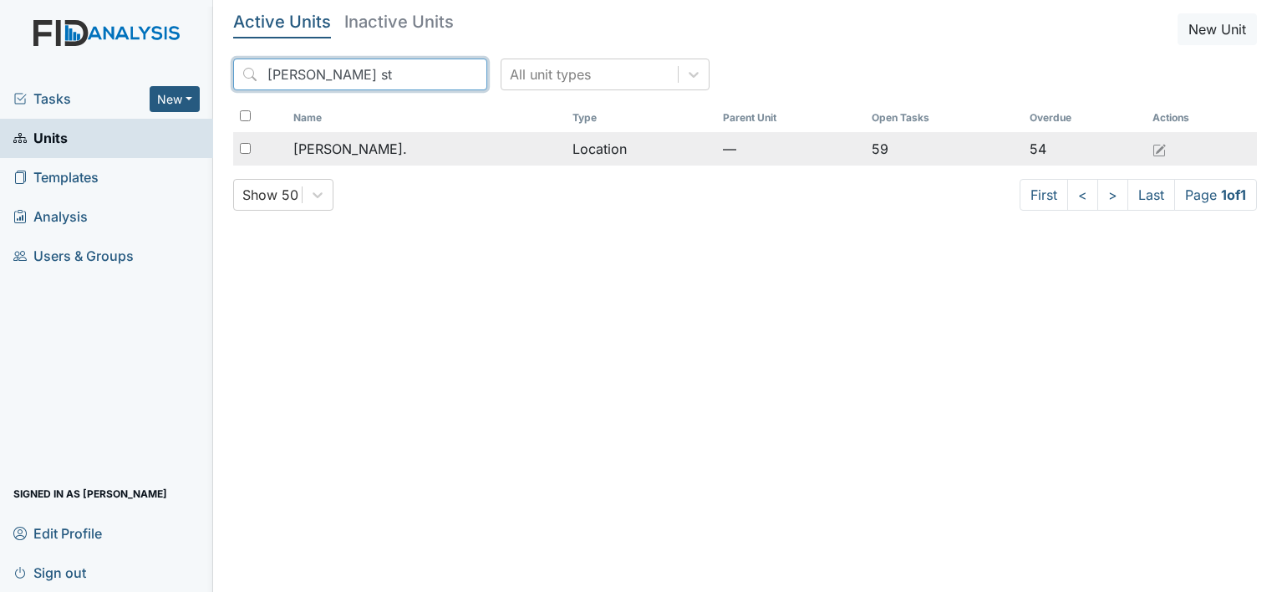
type input "William st"
click at [349, 150] on span "[PERSON_NAME]." at bounding box center [350, 149] width 114 height 20
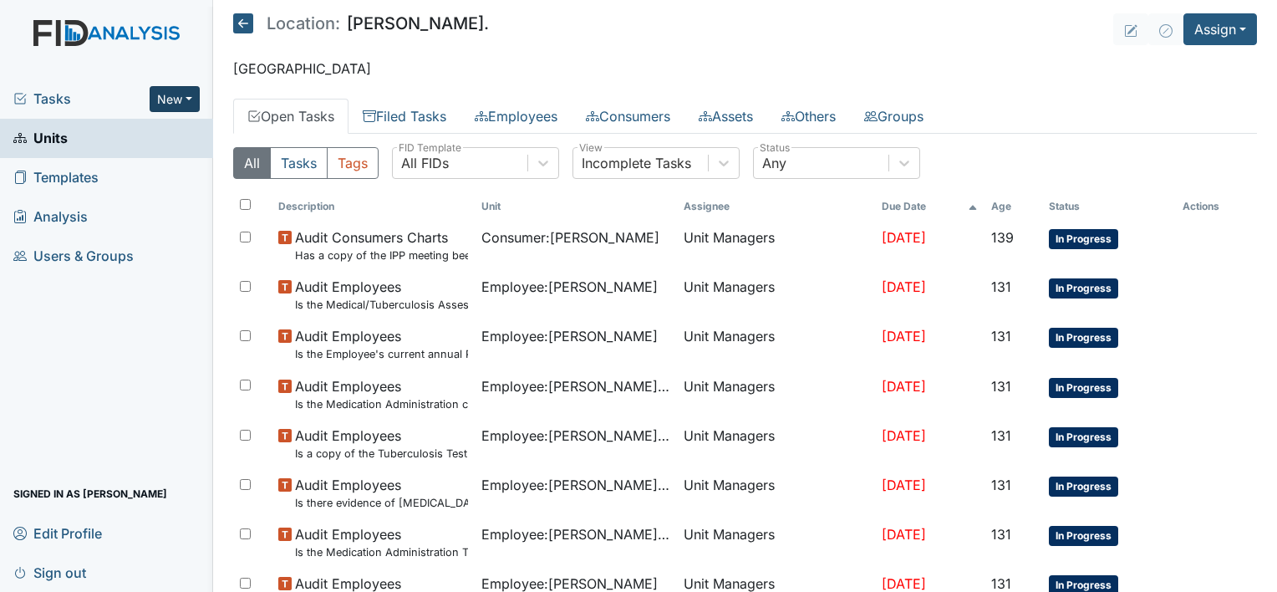
click at [188, 97] on button "New" at bounding box center [175, 99] width 50 height 26
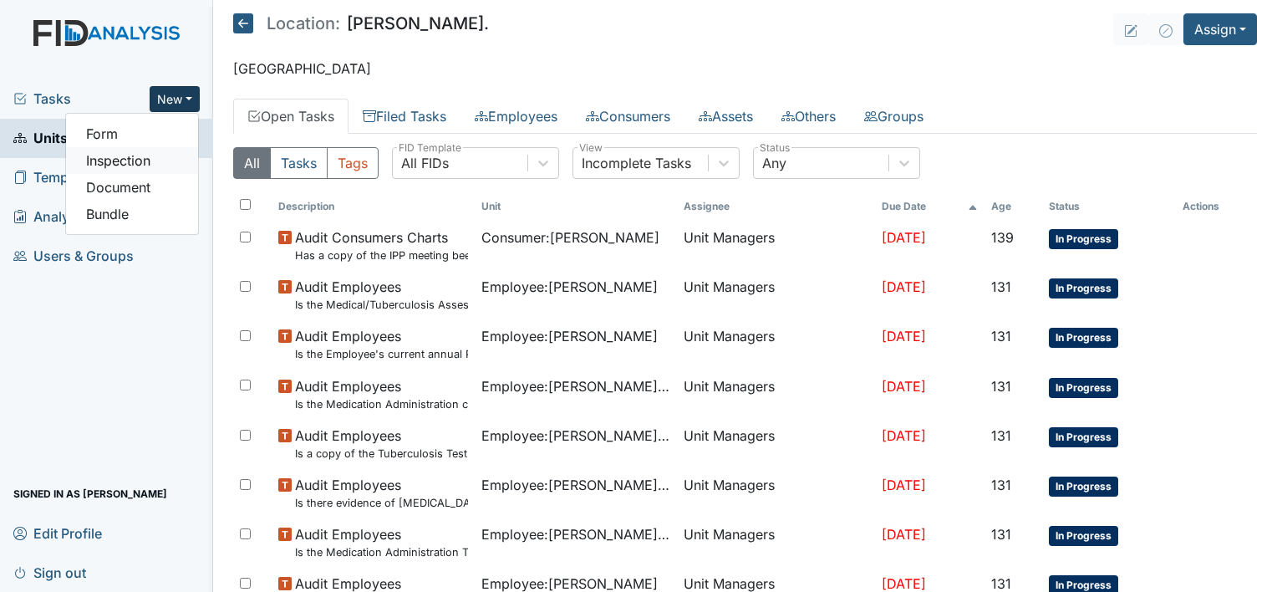
click at [165, 166] on link "Inspection" at bounding box center [132, 160] width 132 height 27
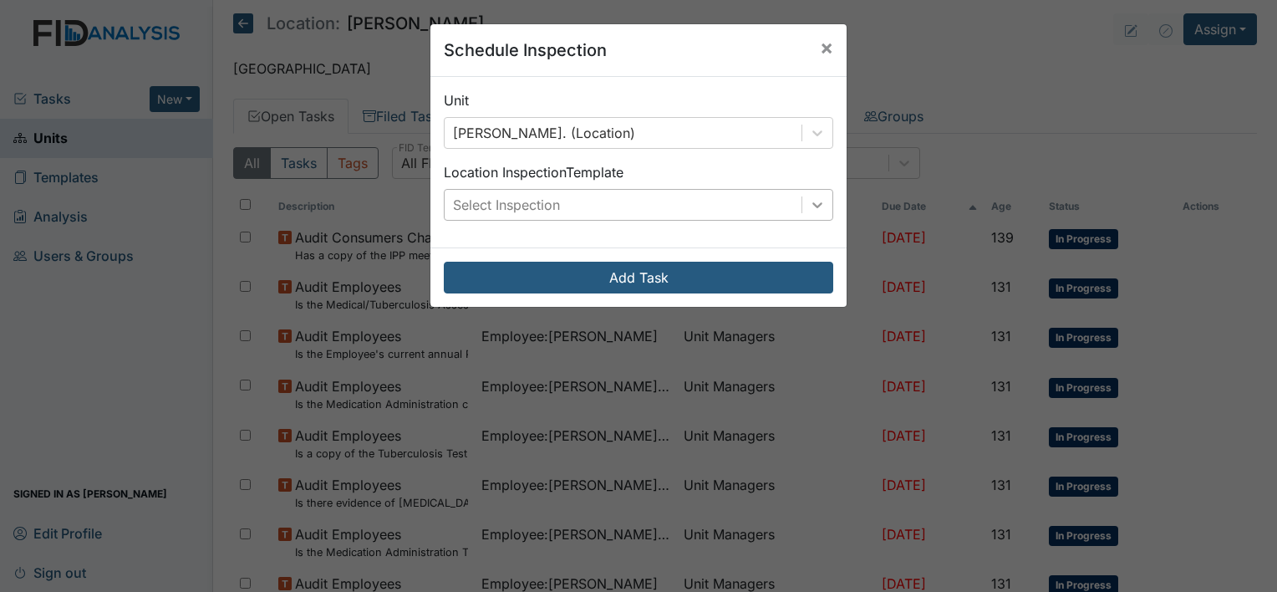
click at [815, 206] on icon at bounding box center [817, 204] width 17 height 17
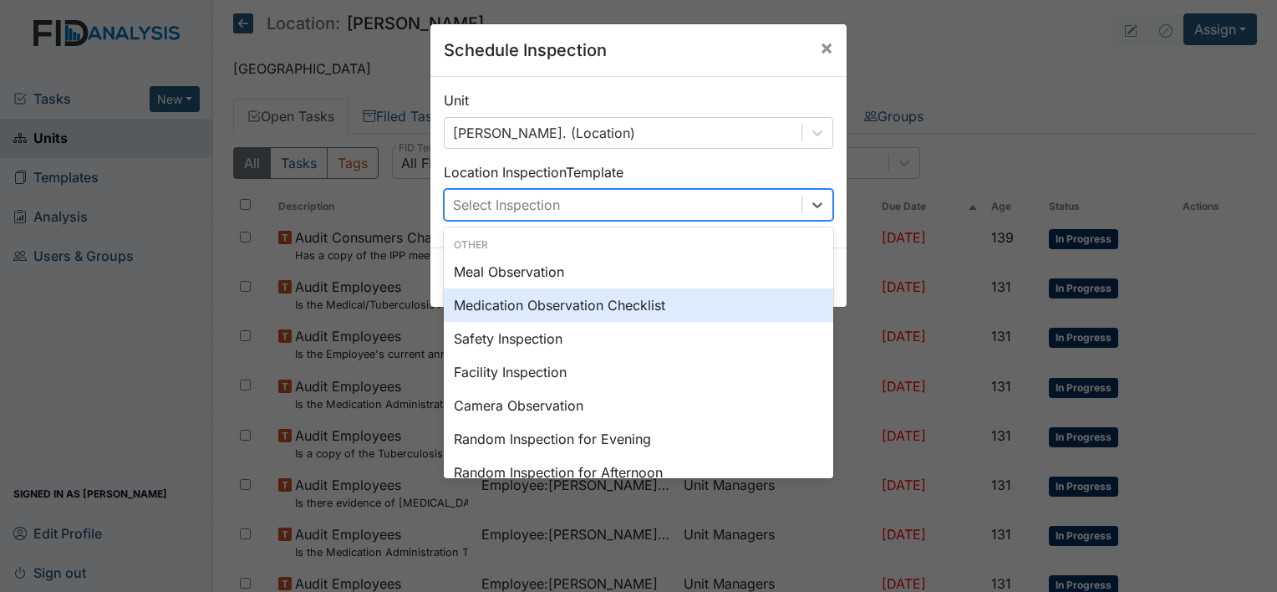
click at [760, 314] on div "Medication Observation Checklist" at bounding box center [638, 304] width 389 height 33
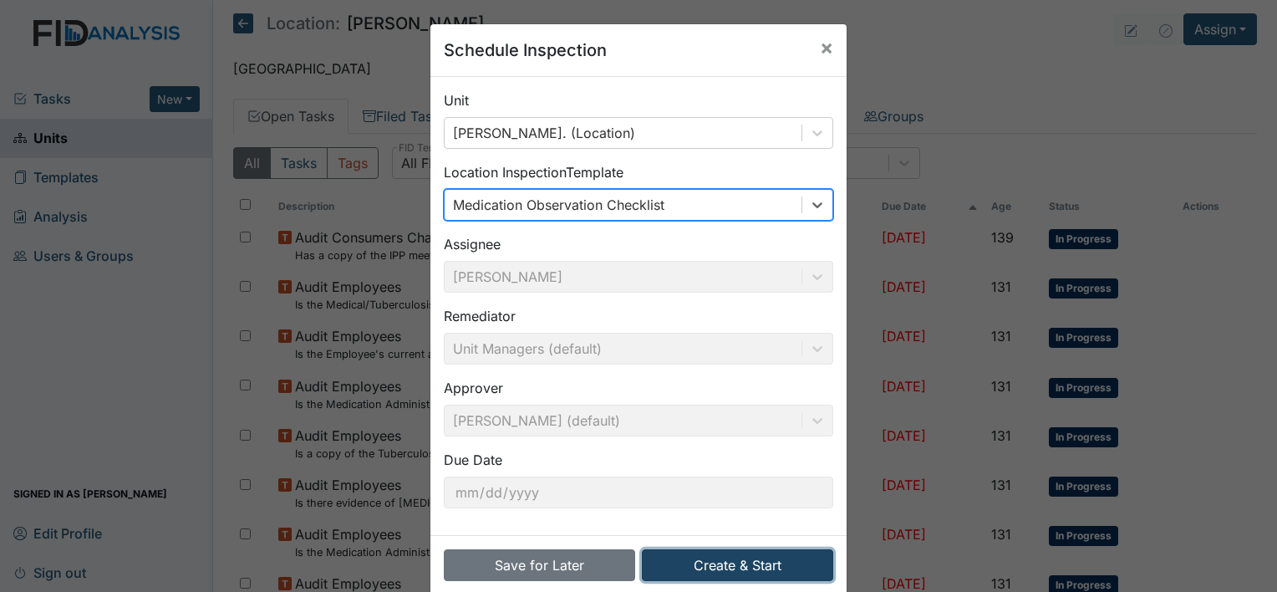
click at [795, 561] on button "Create & Start" at bounding box center [737, 565] width 191 height 32
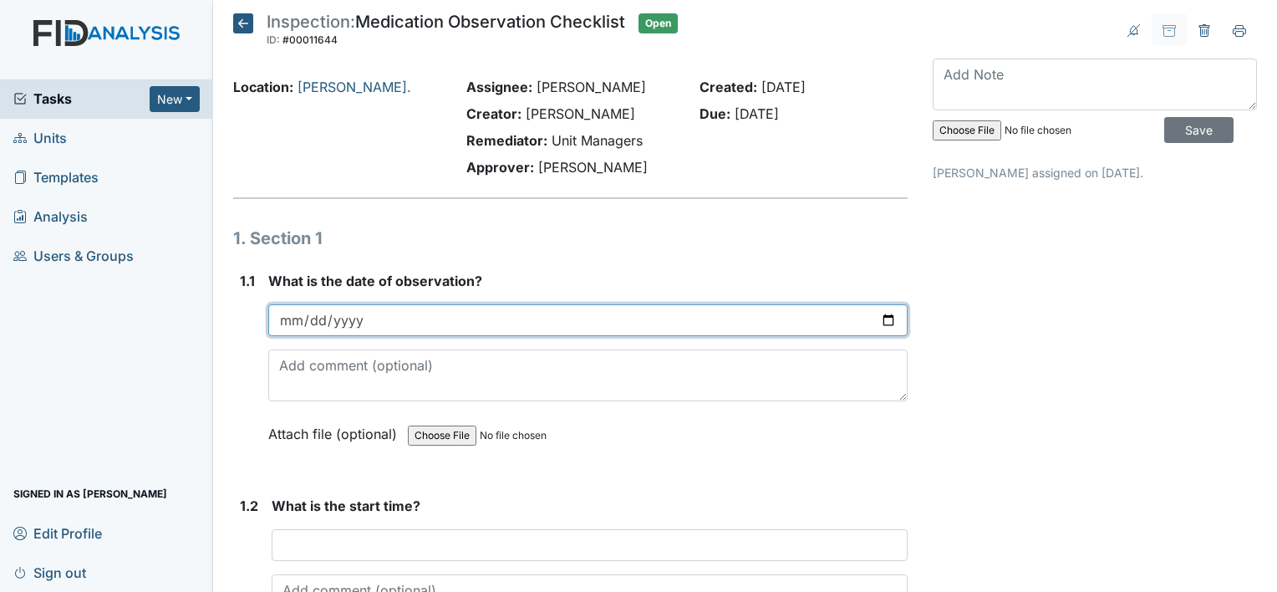
click at [434, 319] on input "date" at bounding box center [587, 320] width 639 height 32
type input "[DATE]"
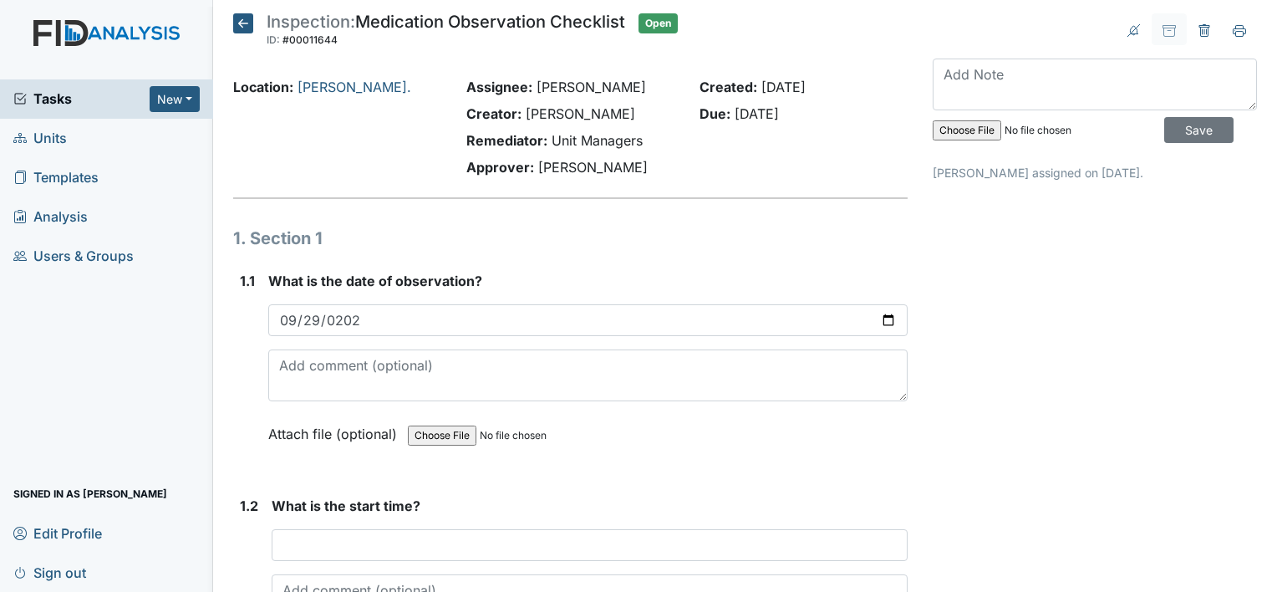
click at [638, 409] on div "What is the date of observation? [DATE] Attach file (optional) You can upload .…" at bounding box center [587, 363] width 639 height 185
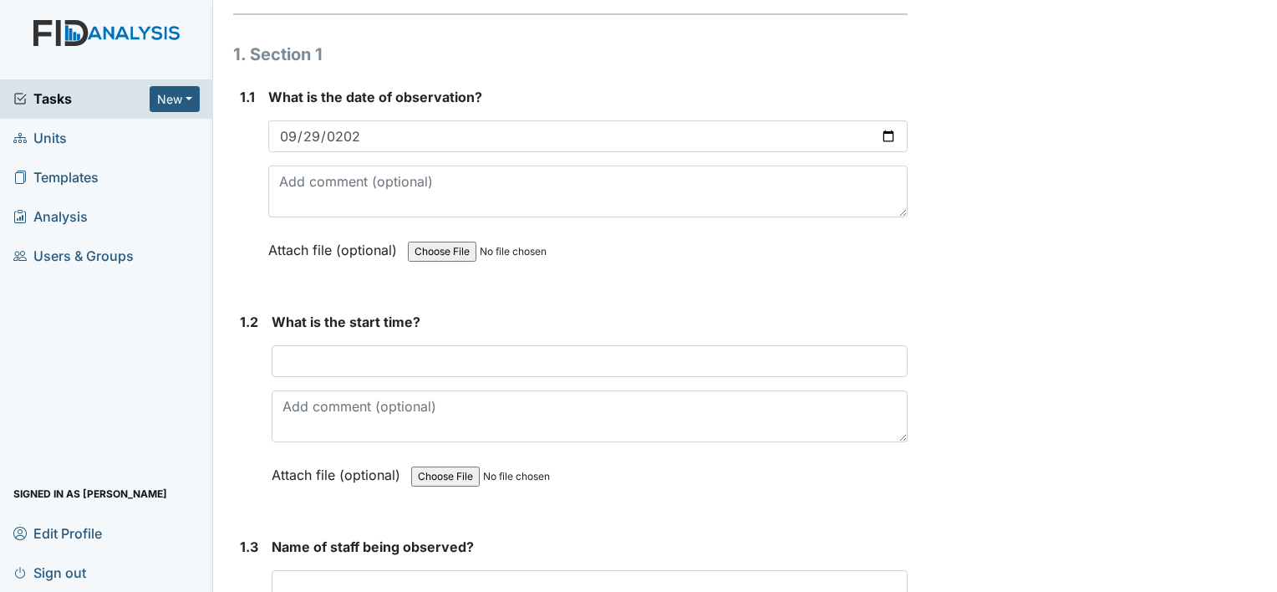
scroll to position [185, 0]
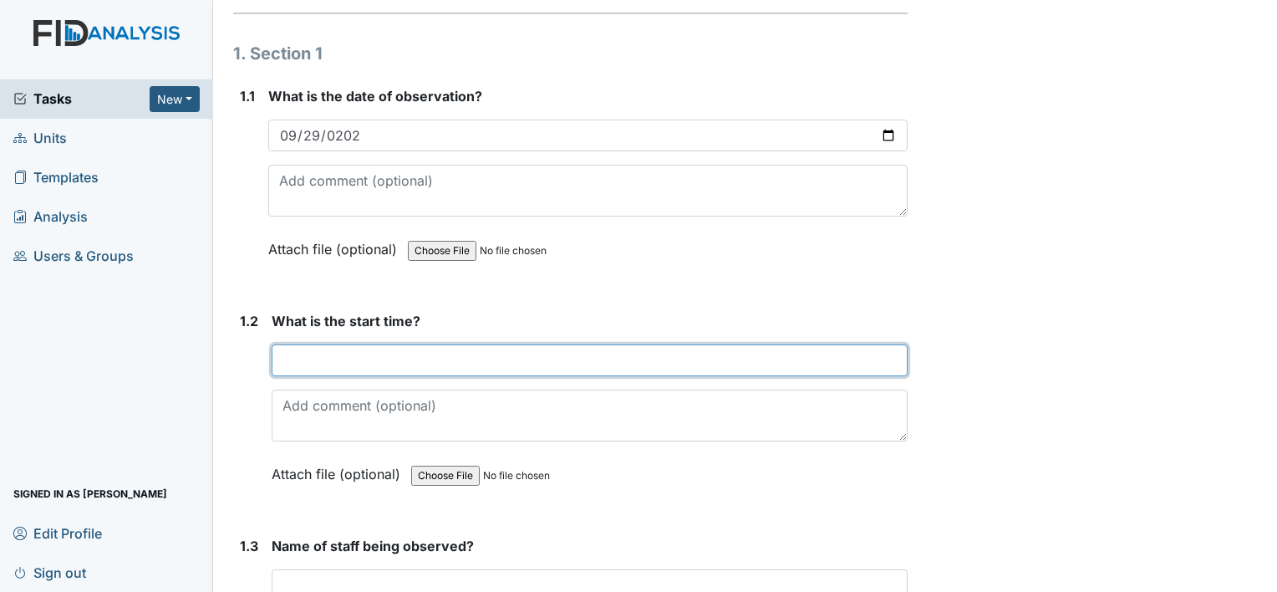
click at [495, 365] on input "text" at bounding box center [590, 360] width 636 height 32
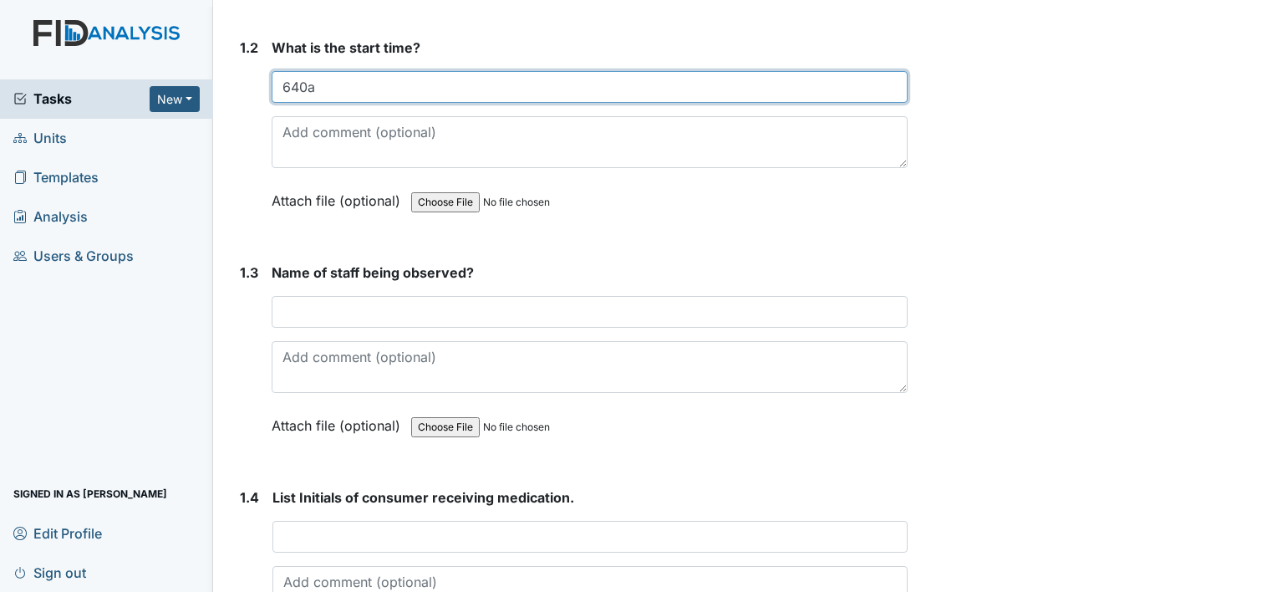
scroll to position [460, 0]
type input "640a"
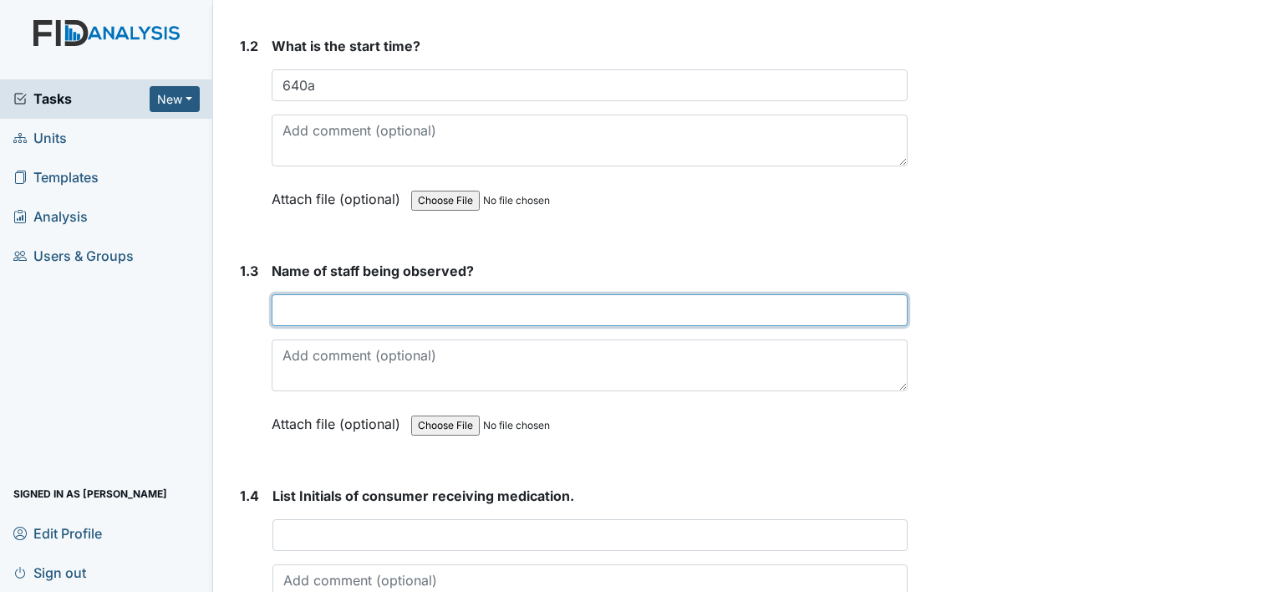
click at [411, 314] on input "text" at bounding box center [590, 310] width 636 height 32
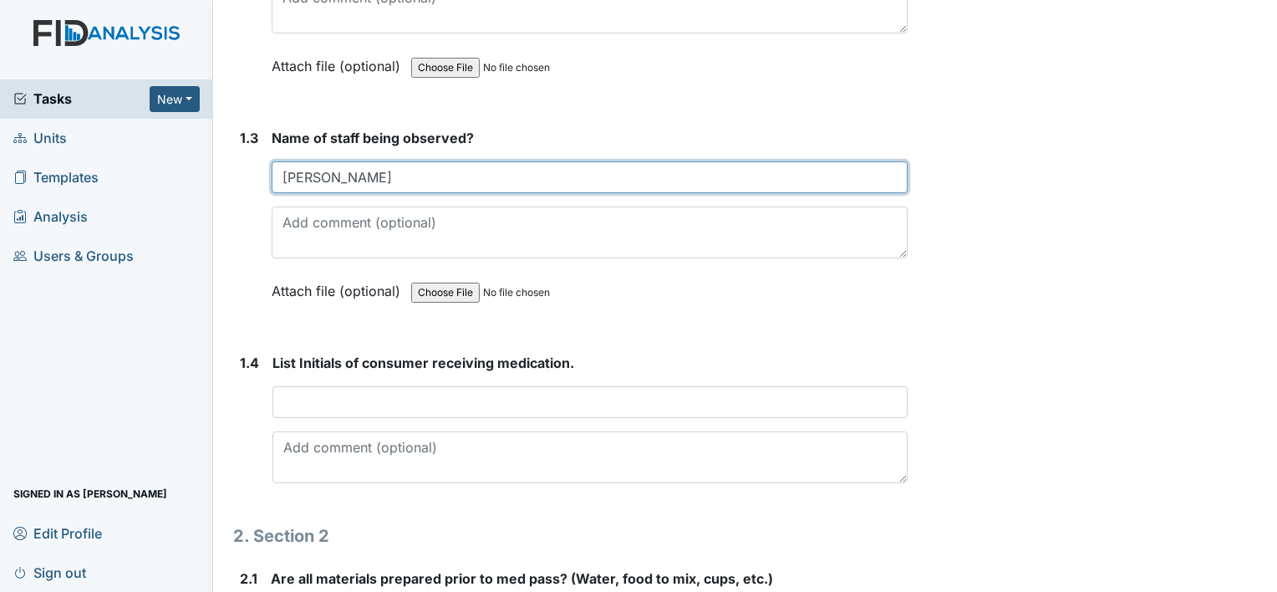
scroll to position [590, 0]
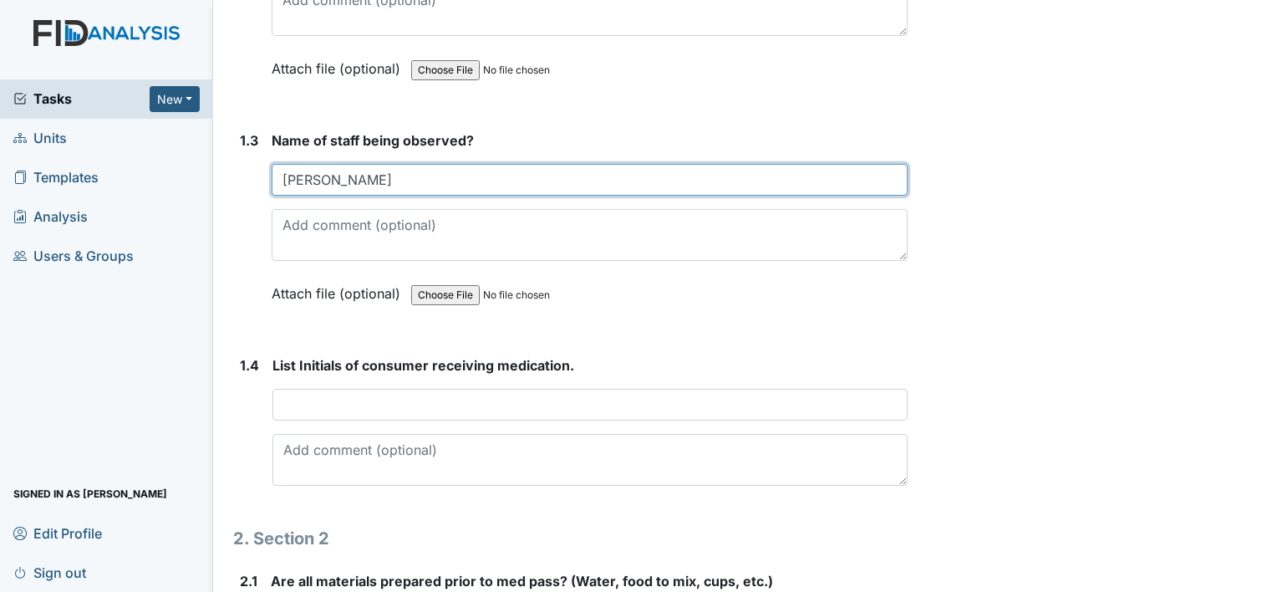
type input "corey Jones"
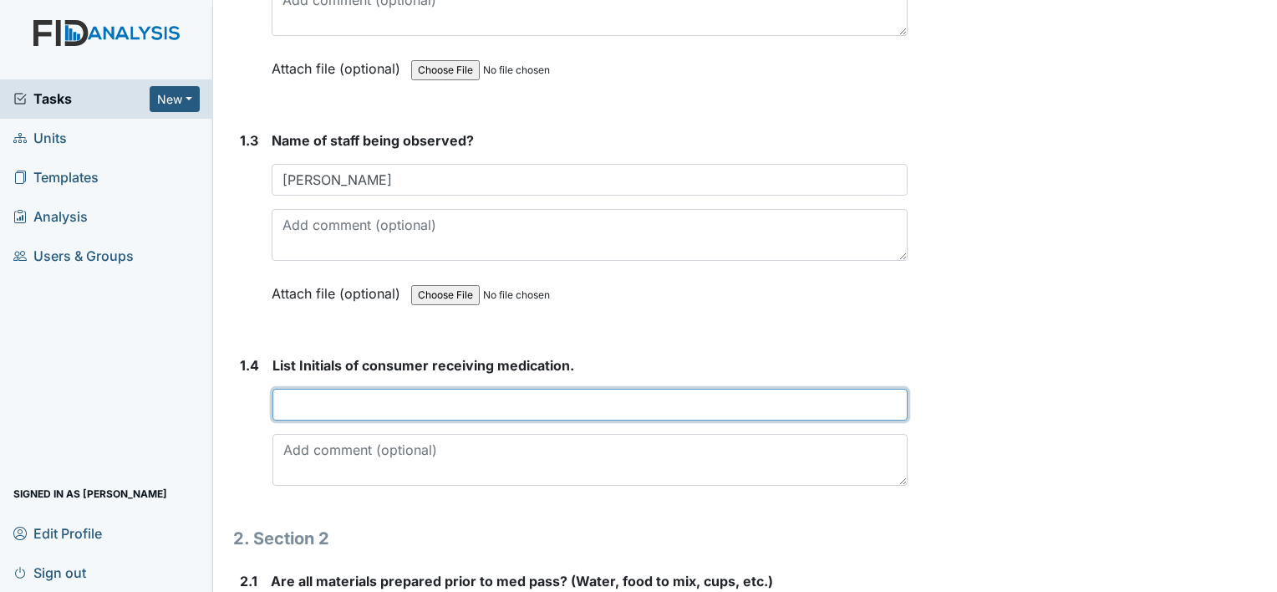
click at [440, 396] on input "text" at bounding box center [589, 405] width 635 height 32
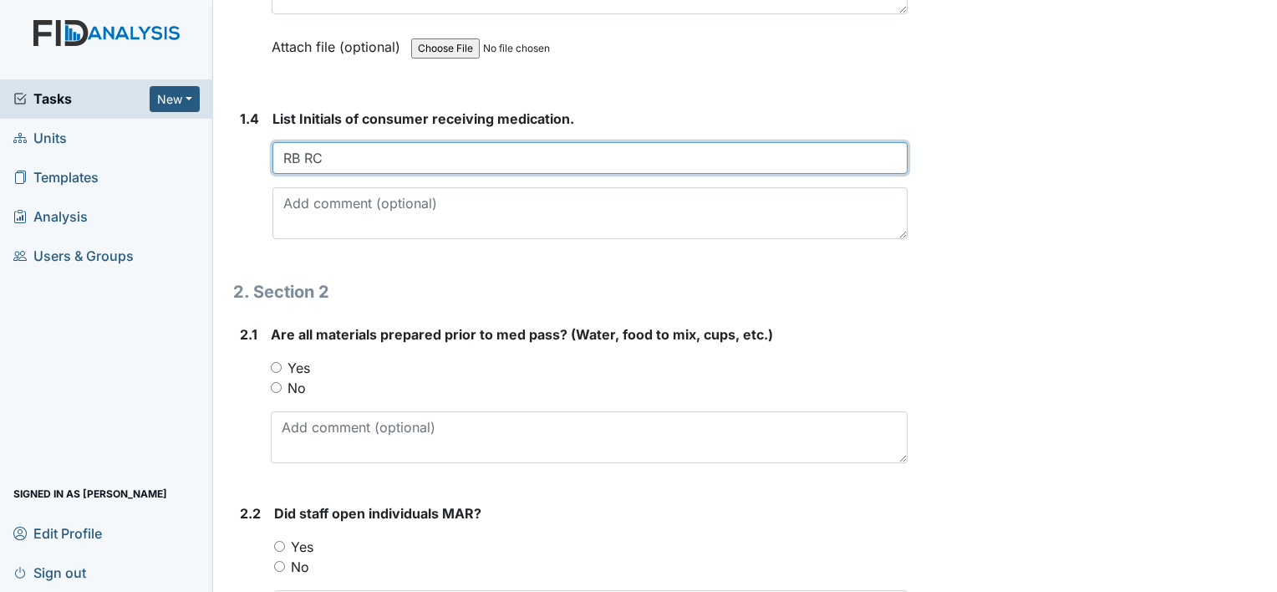
scroll to position [841, 0]
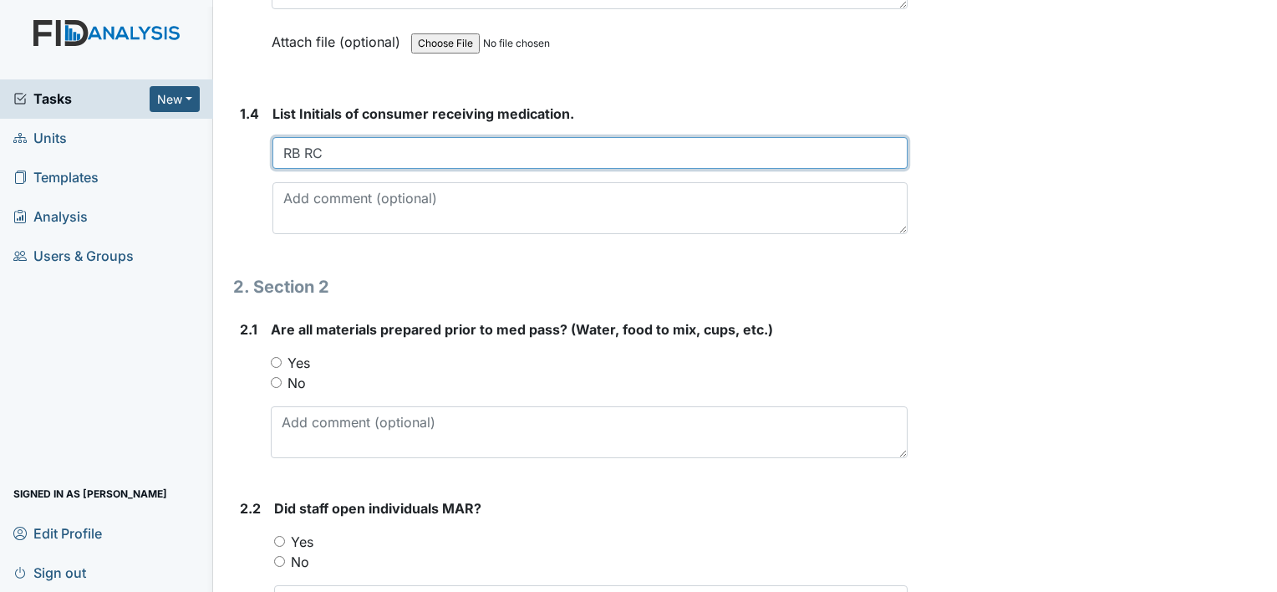
type input "RB RC"
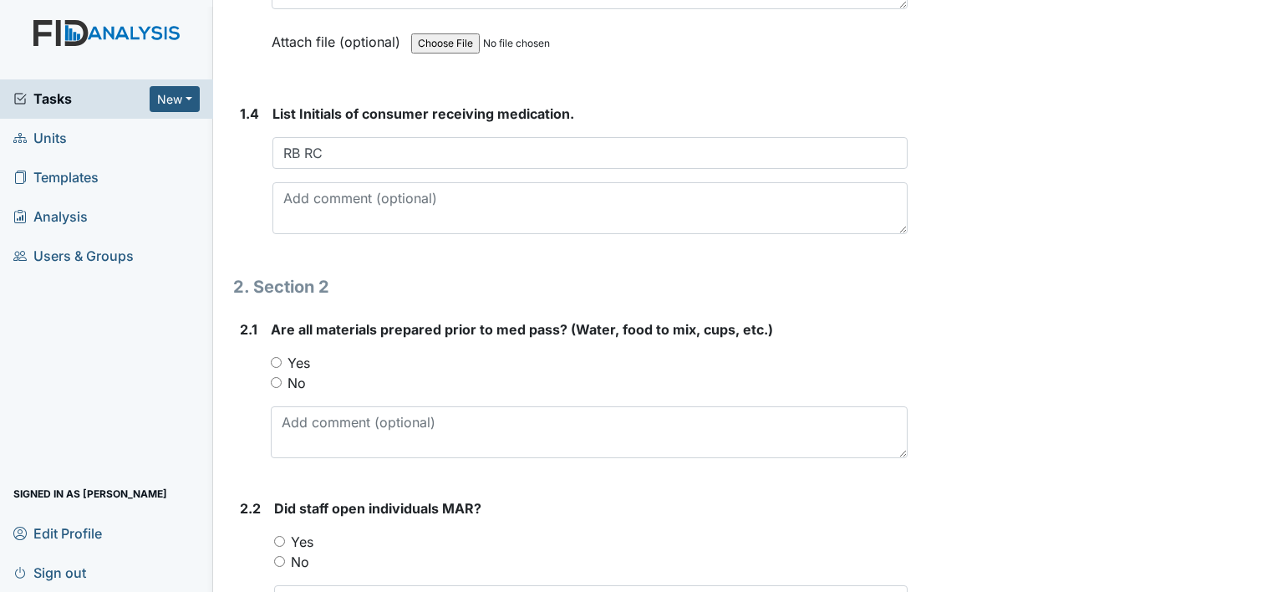
click at [273, 357] on input "Yes" at bounding box center [276, 362] width 11 height 11
radio input "true"
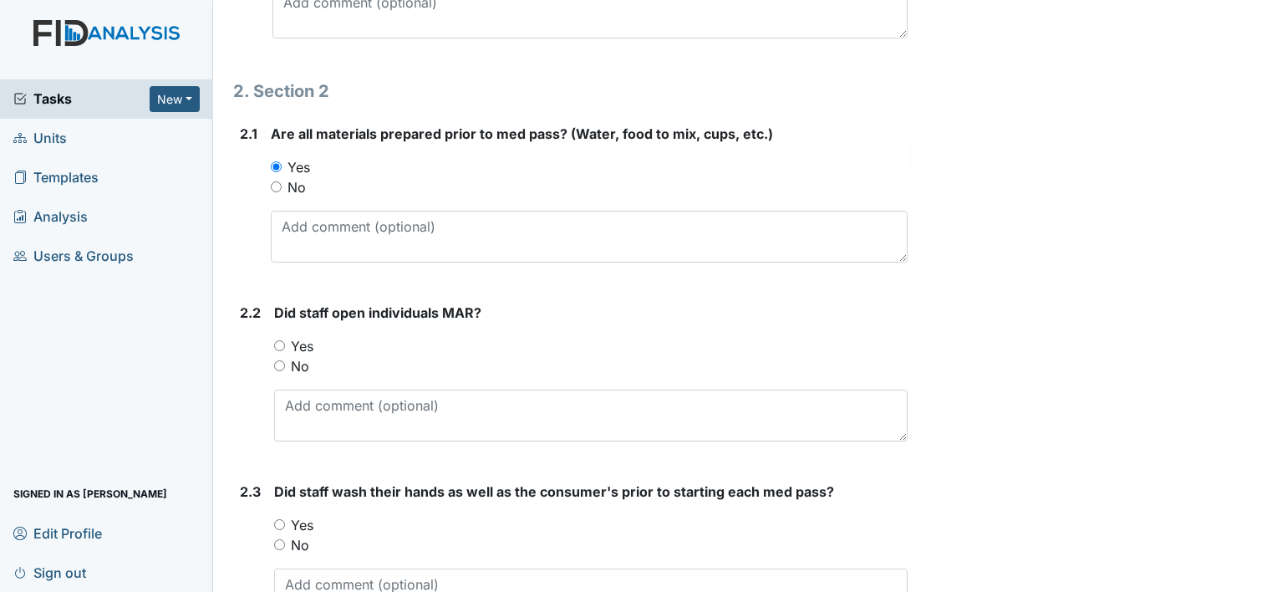
scroll to position [1044, 0]
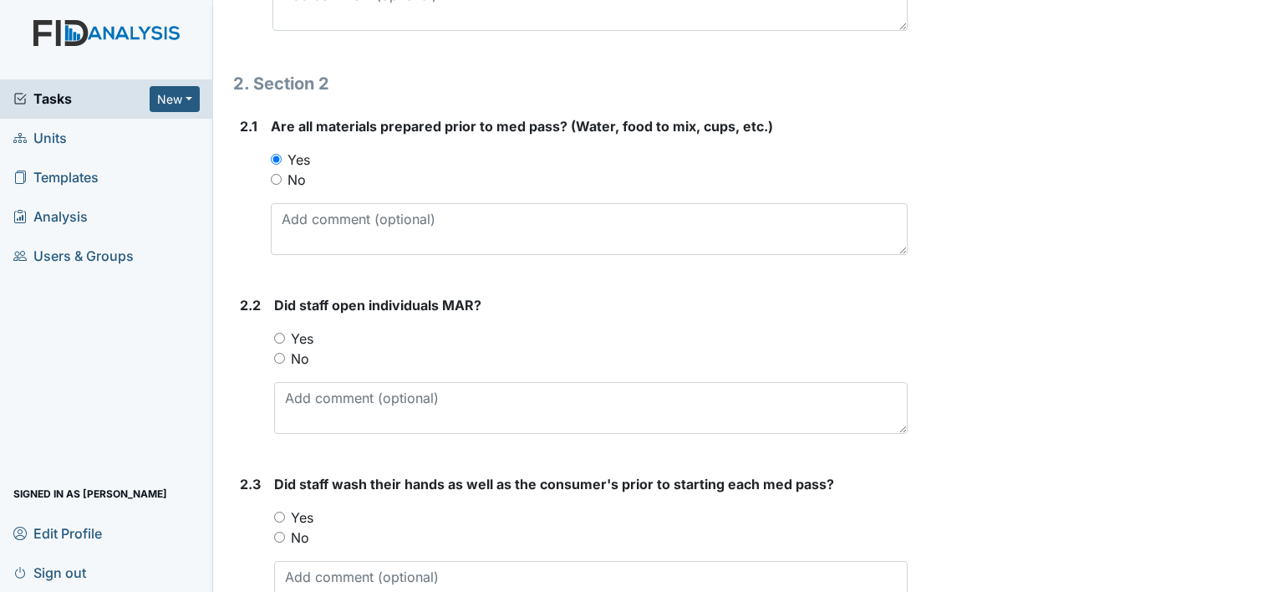
click at [281, 333] on input "Yes" at bounding box center [279, 338] width 11 height 11
radio input "true"
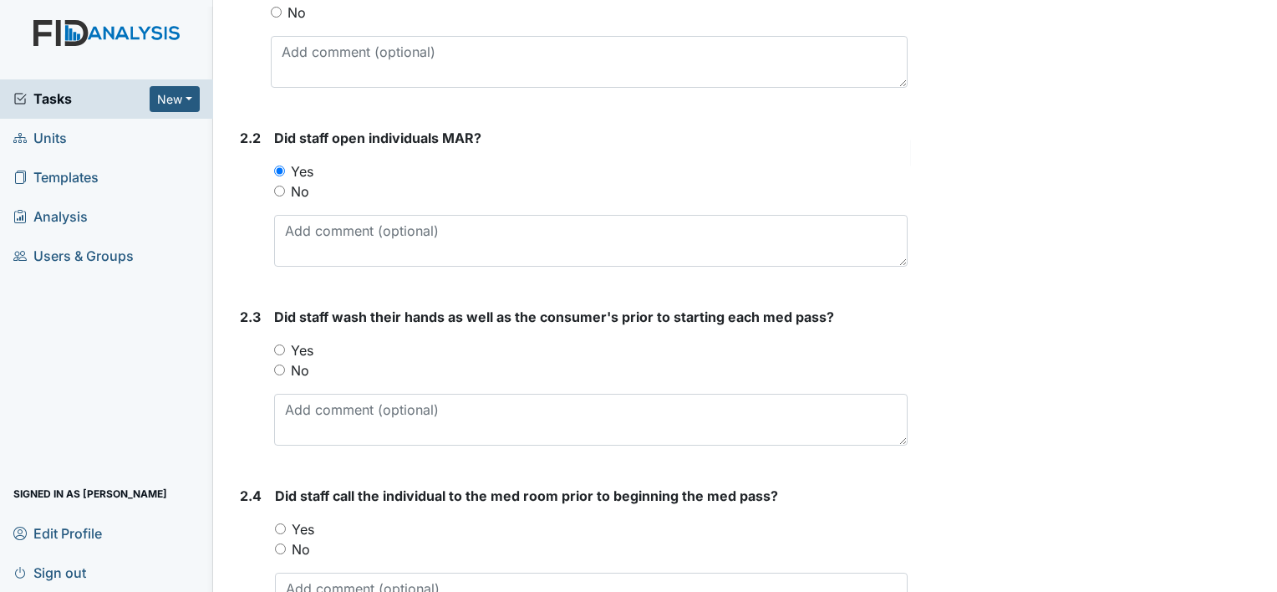
scroll to position [1220, 0]
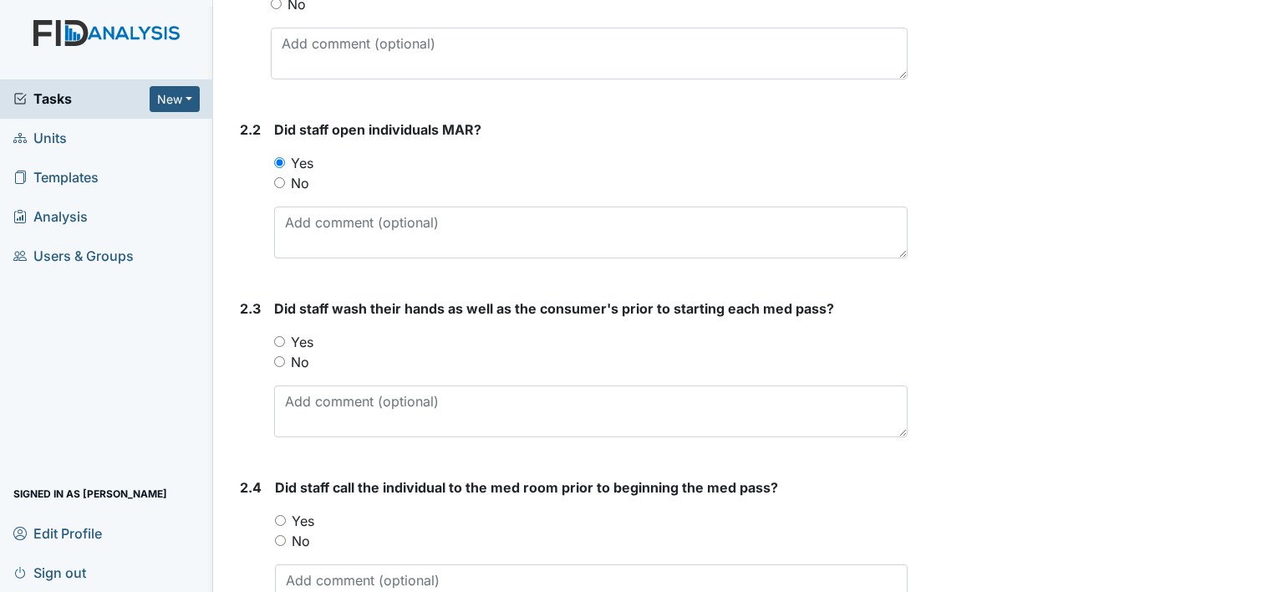
click at [281, 338] on input "Yes" at bounding box center [279, 341] width 11 height 11
radio input "true"
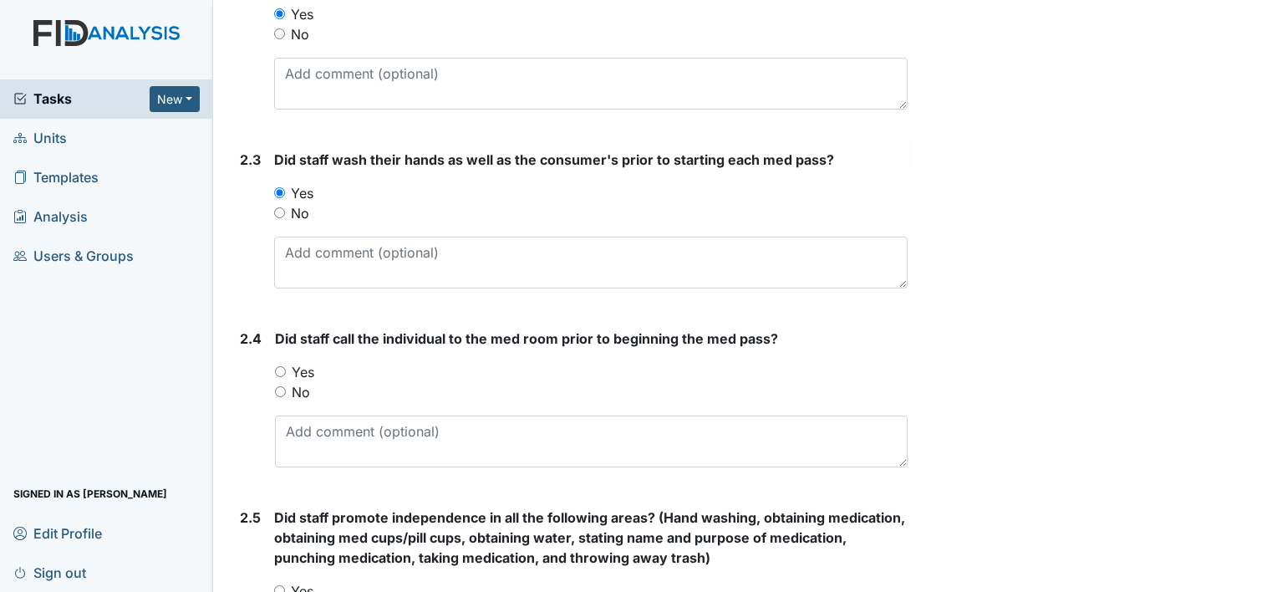
scroll to position [1373, 0]
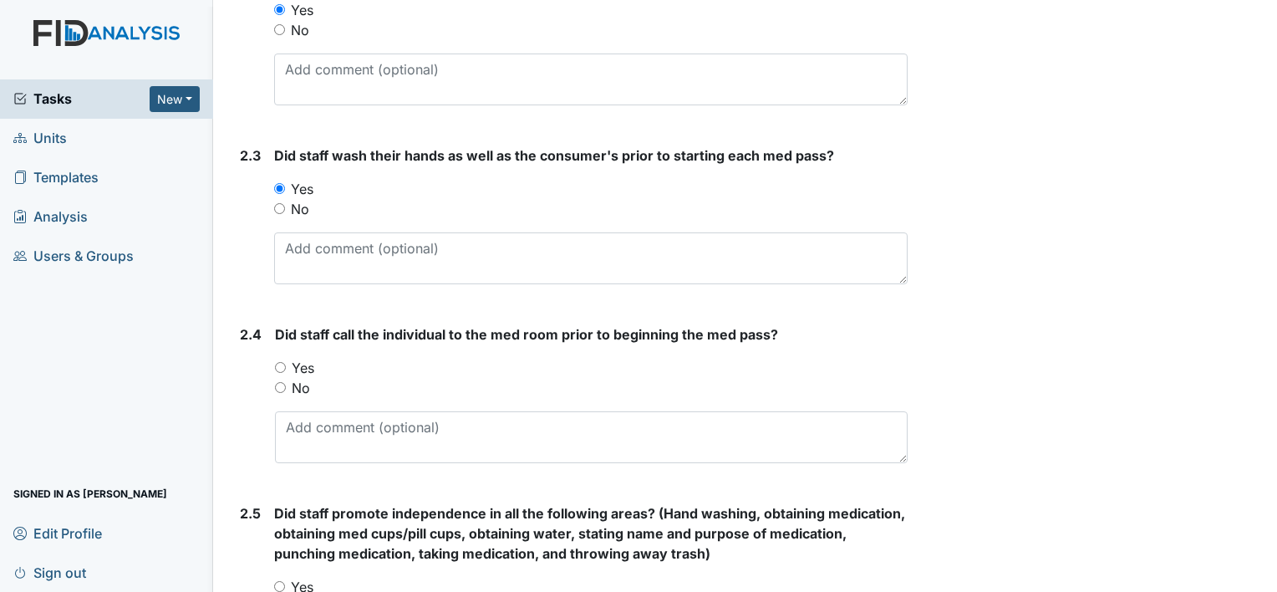
click at [280, 364] on input "Yes" at bounding box center [280, 367] width 11 height 11
radio input "true"
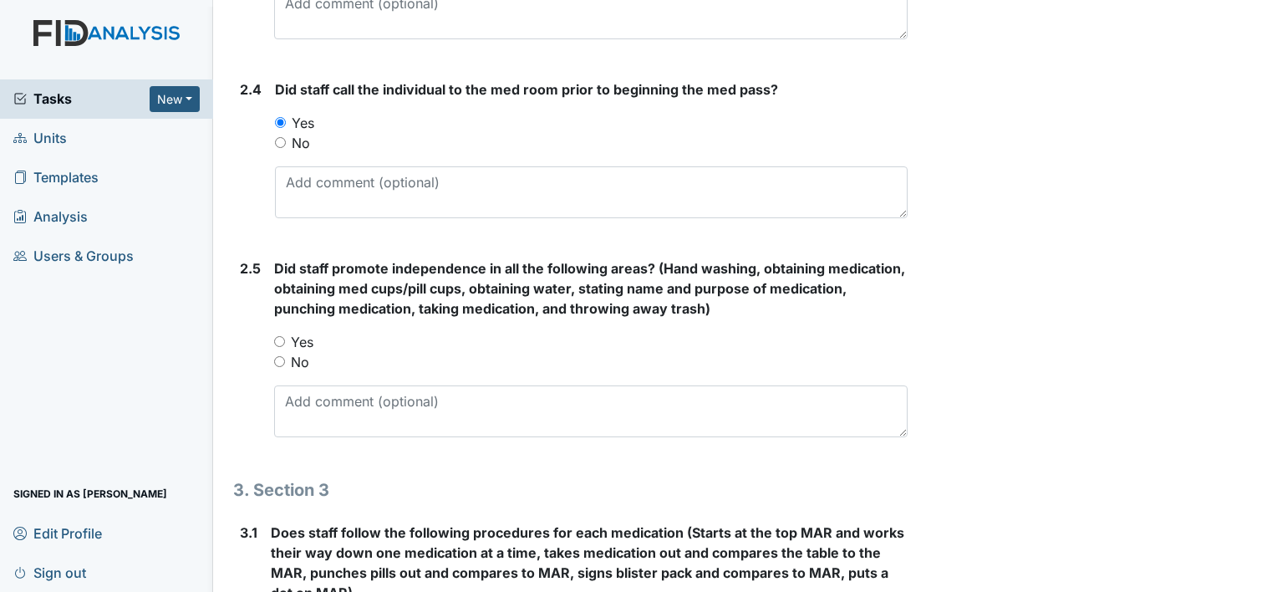
click at [281, 340] on input "Yes" at bounding box center [279, 341] width 11 height 11
radio input "true"
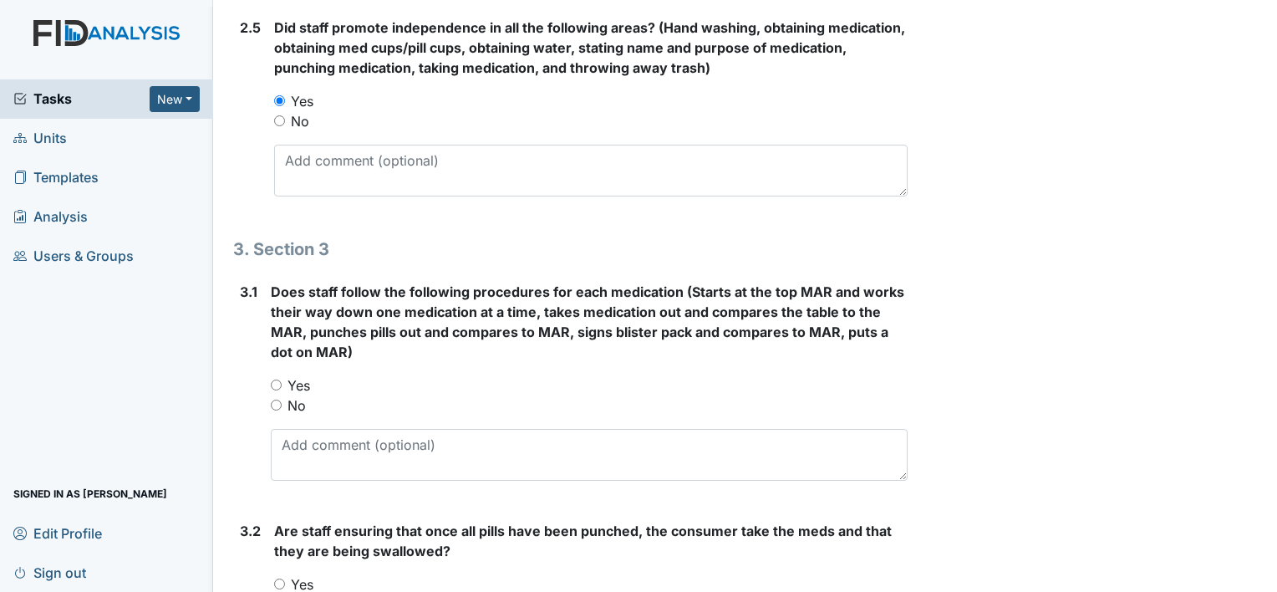
click at [275, 381] on input "Yes" at bounding box center [276, 384] width 11 height 11
radio input "true"
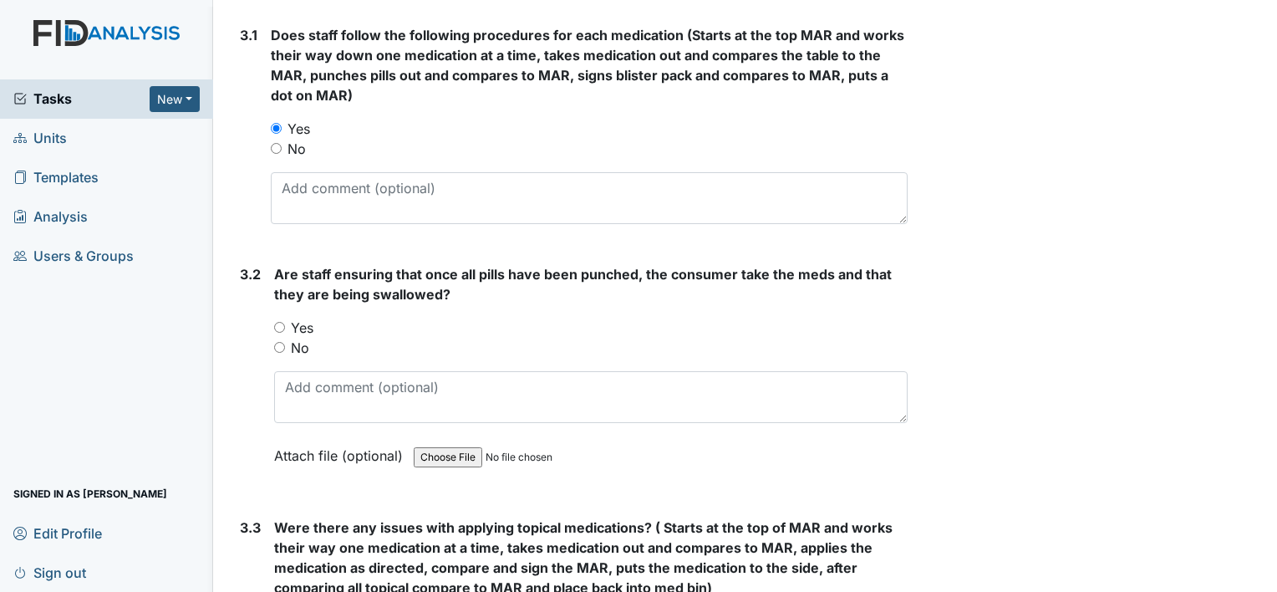
scroll to position [2139, 0]
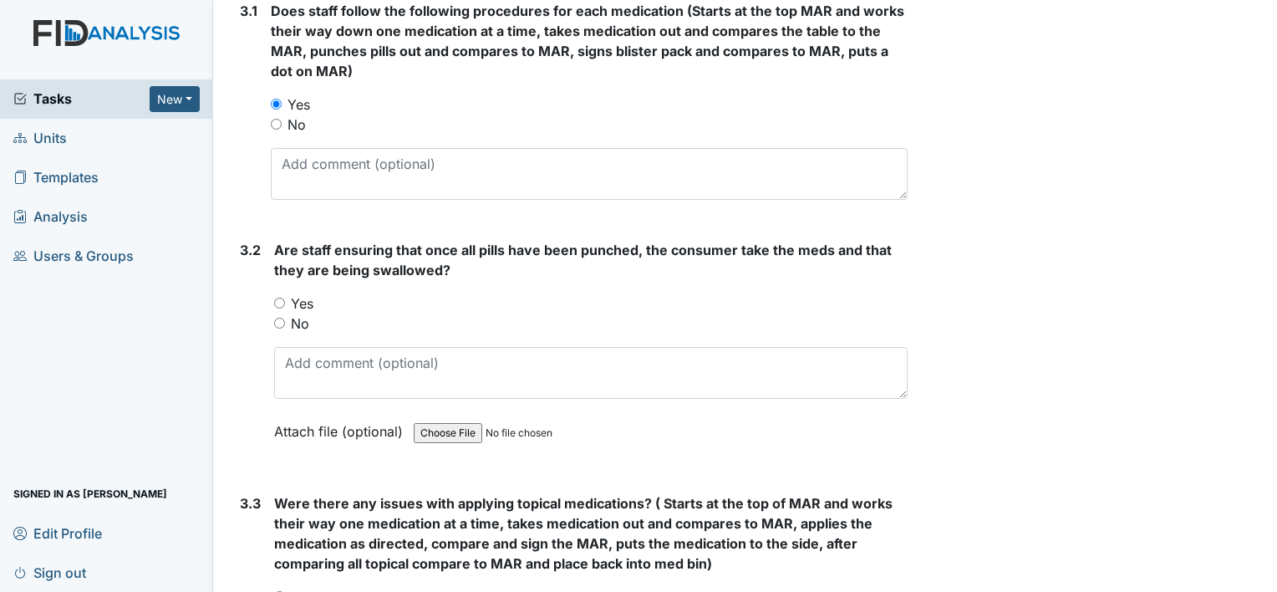
click at [282, 297] on input "Yes" at bounding box center [279, 302] width 11 height 11
radio input "true"
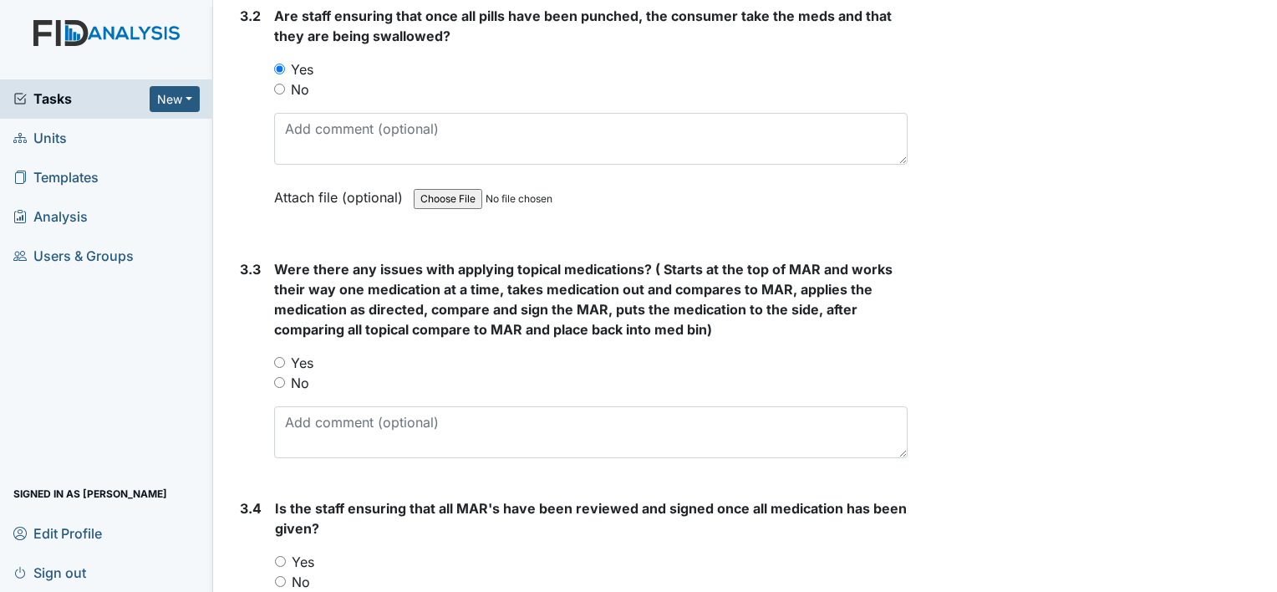
scroll to position [2389, 0]
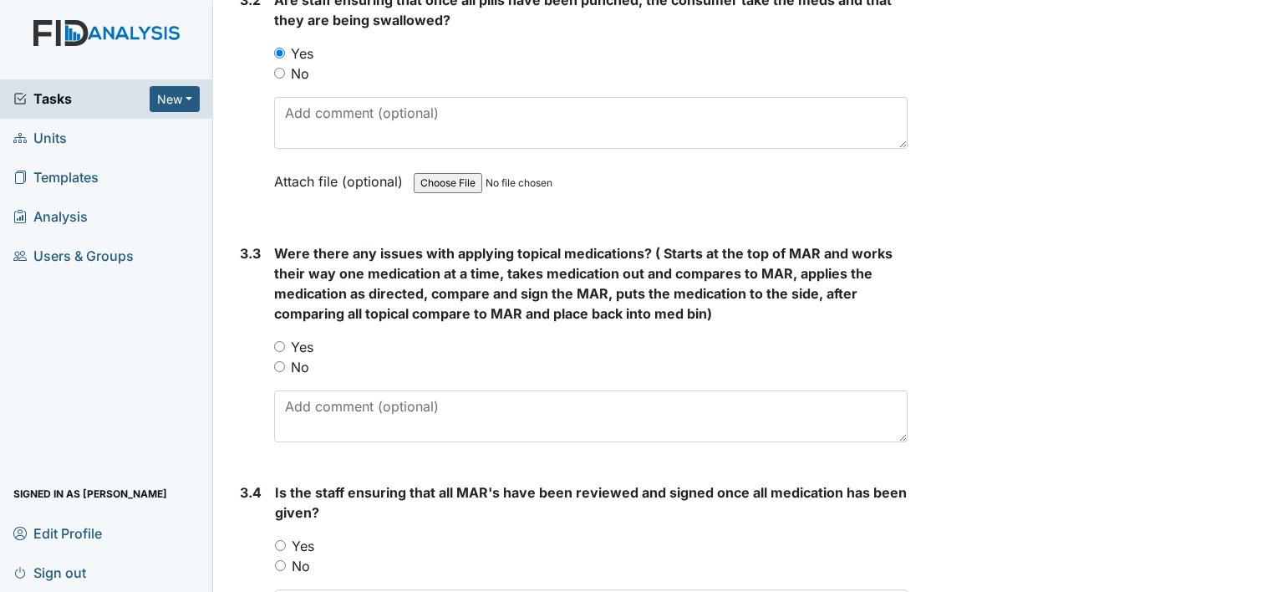
click at [280, 361] on input "No" at bounding box center [279, 366] width 11 height 11
radio input "true"
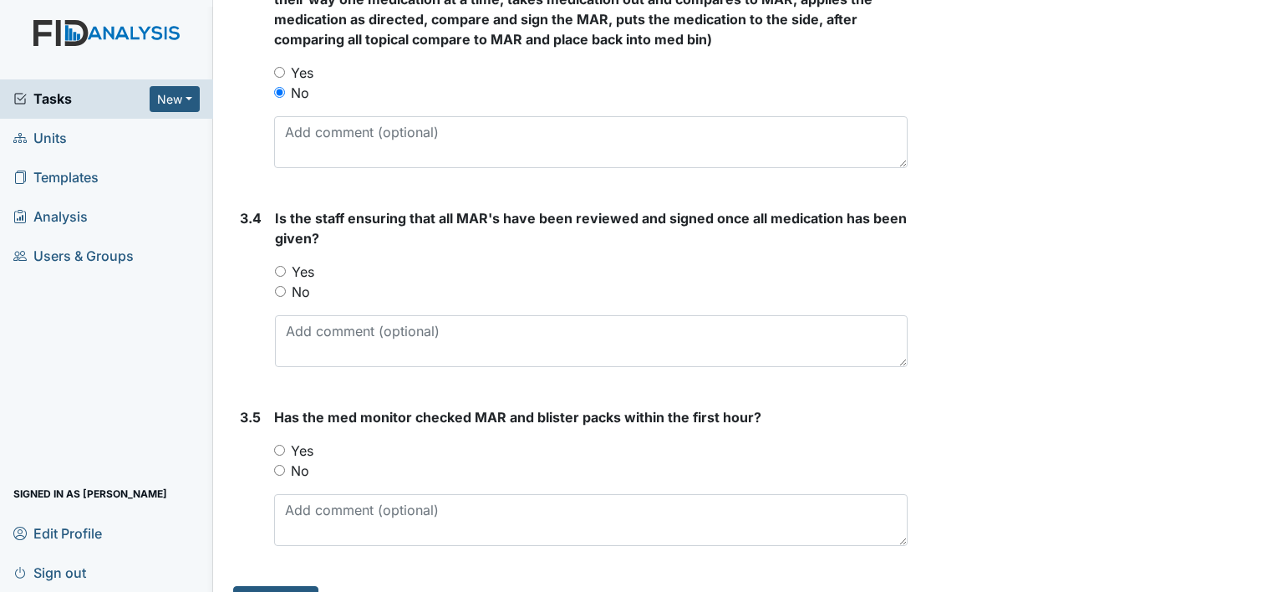
scroll to position [2664, 0]
click at [280, 265] on input "Yes" at bounding box center [280, 270] width 11 height 11
radio input "true"
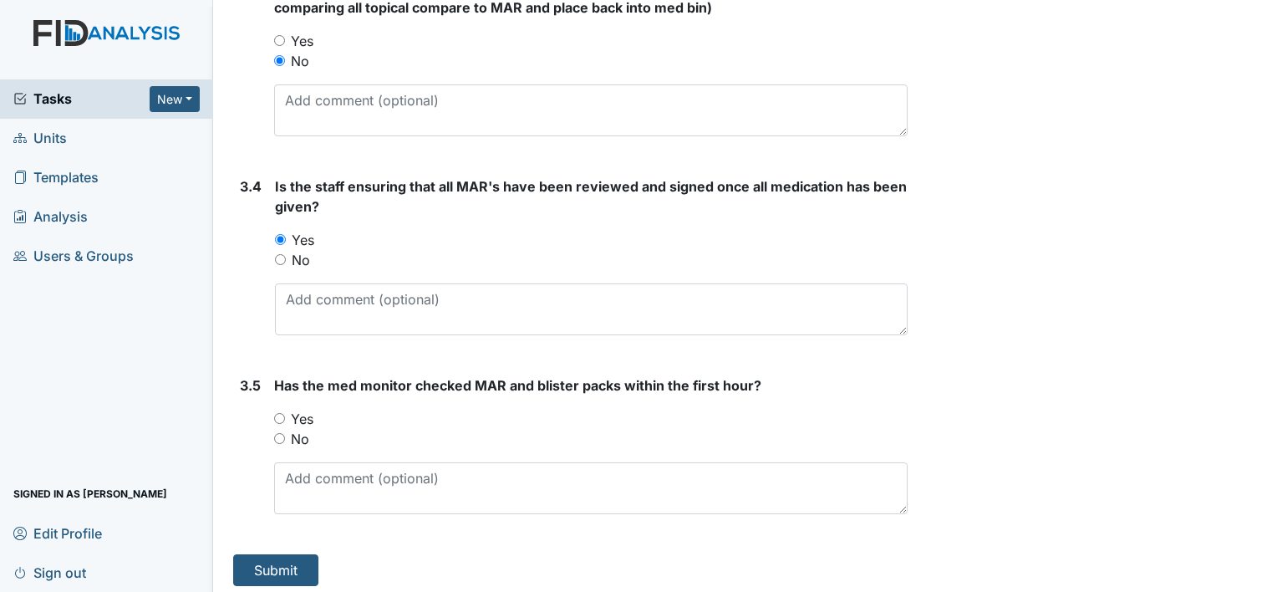
click at [277, 414] on input "Yes" at bounding box center [279, 418] width 11 height 11
radio input "true"
click at [272, 565] on button "Submit" at bounding box center [275, 570] width 85 height 32
